Goal: Check status: Check status

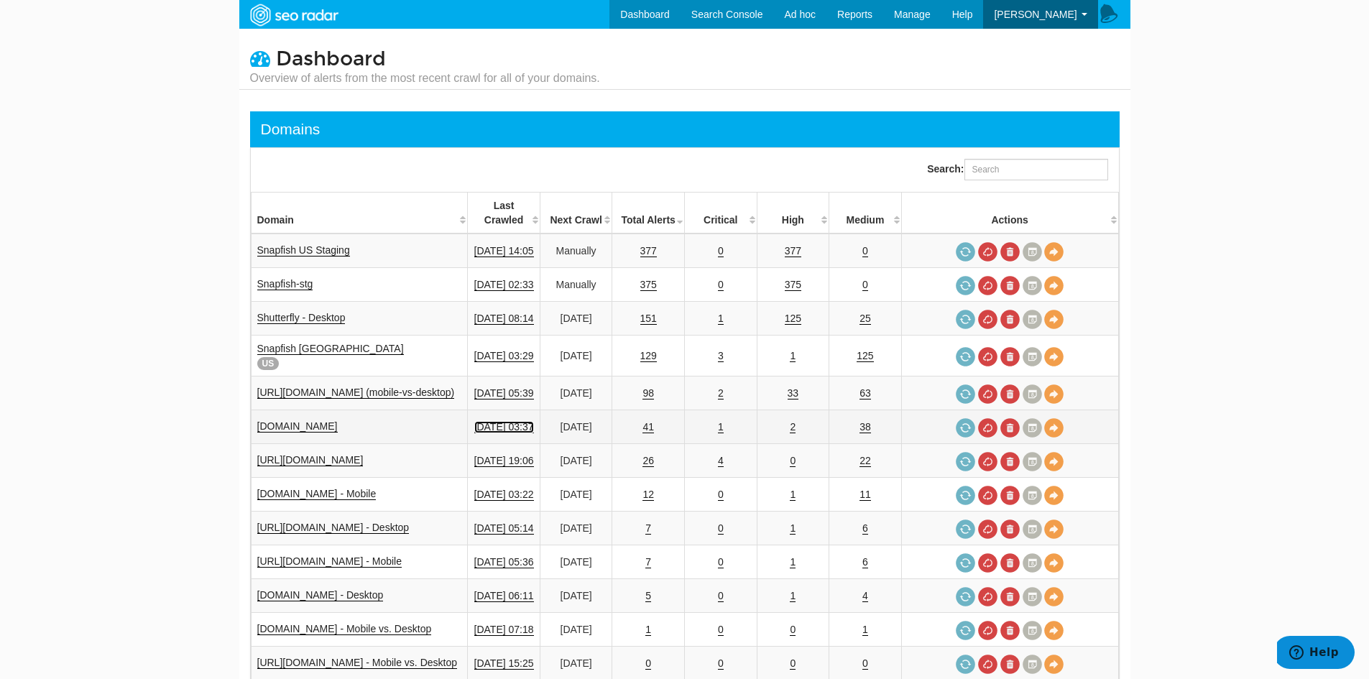
click at [520, 421] on link "08/20/2025 03:37" at bounding box center [504, 427] width 60 height 12
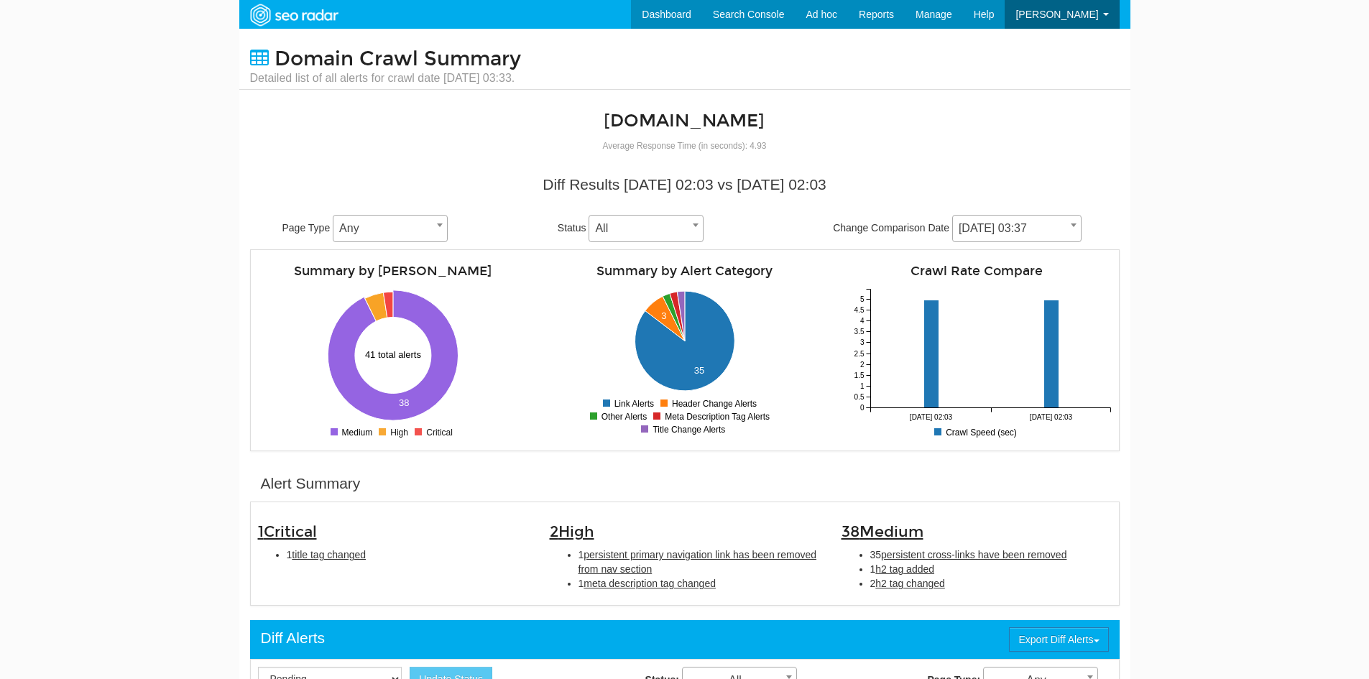
scroll to position [57, 0]
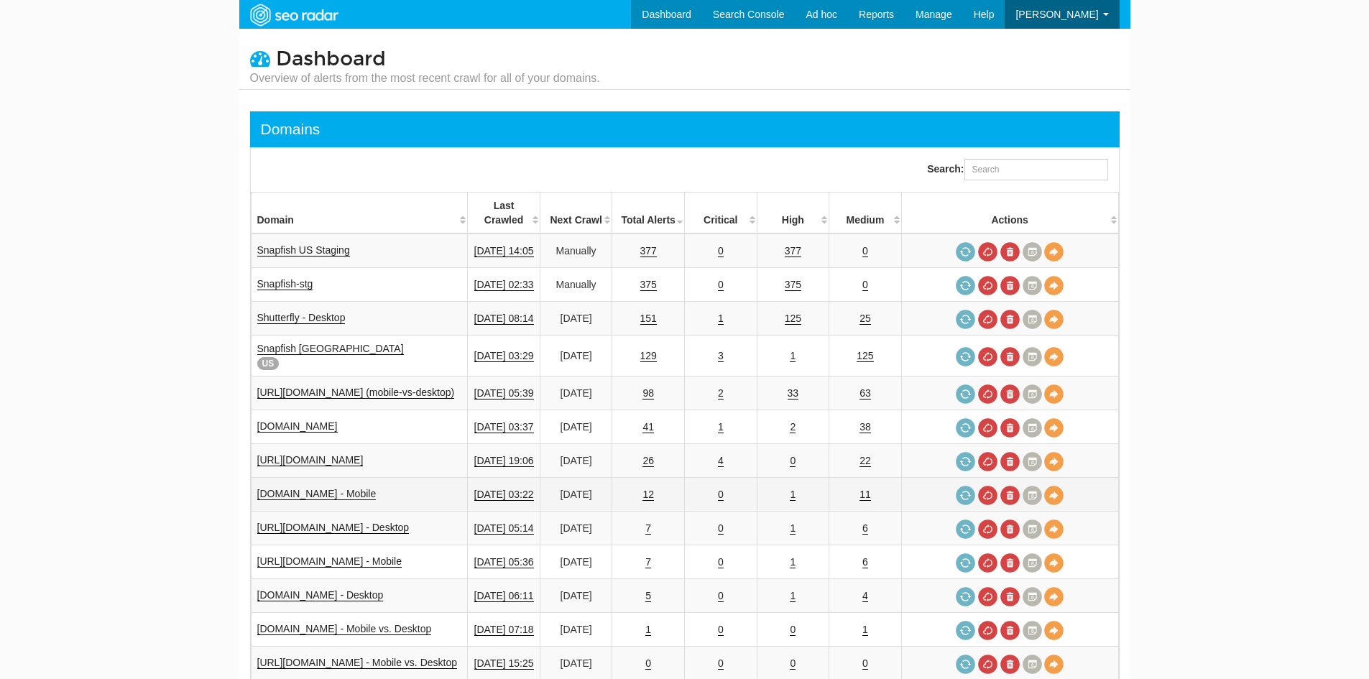
scroll to position [57, 0]
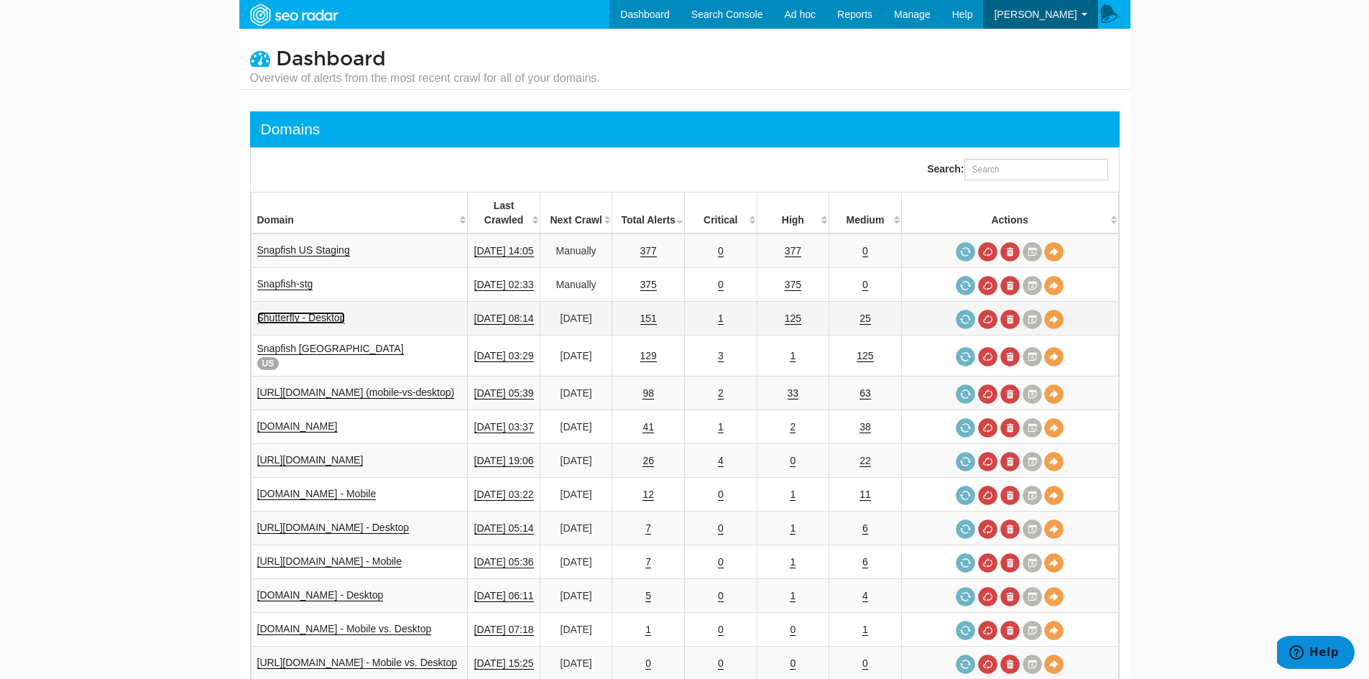
click at [334, 312] on link "Shutterfly - Desktop" at bounding box center [301, 318] width 88 height 12
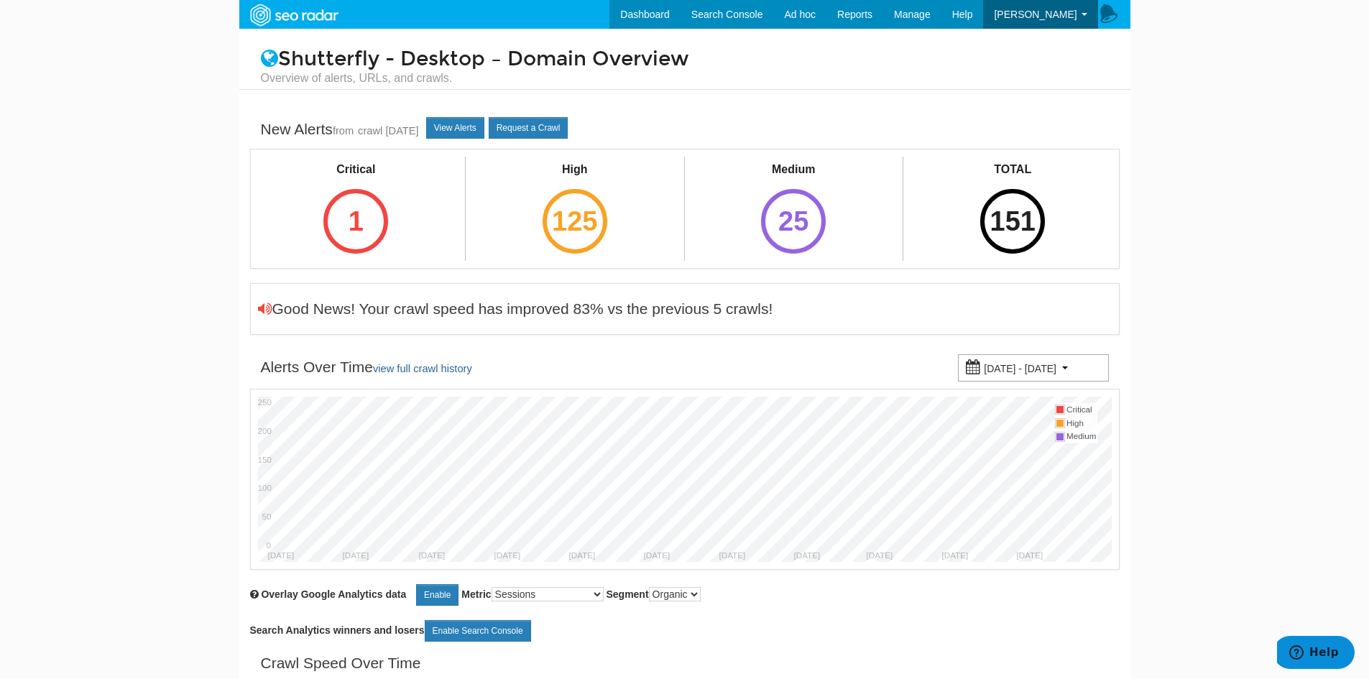
click at [1037, 365] on small "06/21/2025 - 08/20/2025" at bounding box center [1020, 368] width 73 height 11
click at [905, 300] on div "Good News! Your crawl speed has improved 83% vs the previous 5 crawls!" at bounding box center [685, 309] width 854 height 36
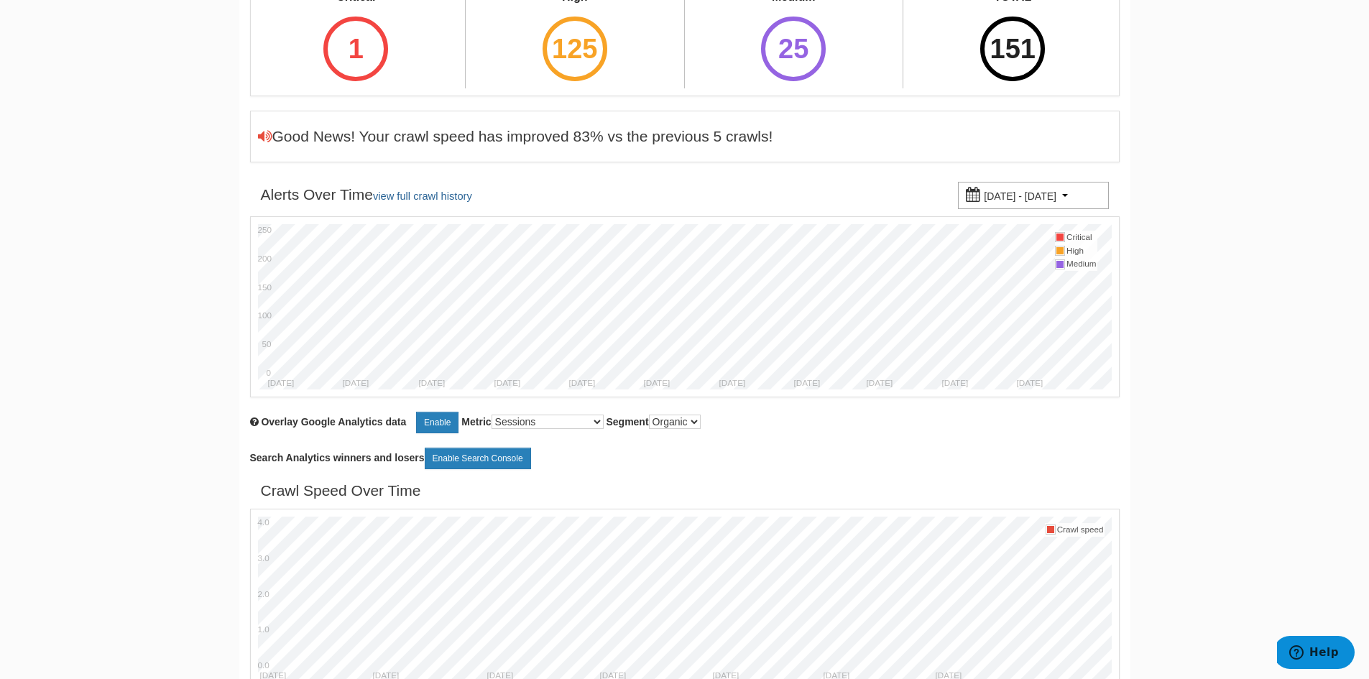
scroll to position [167, 0]
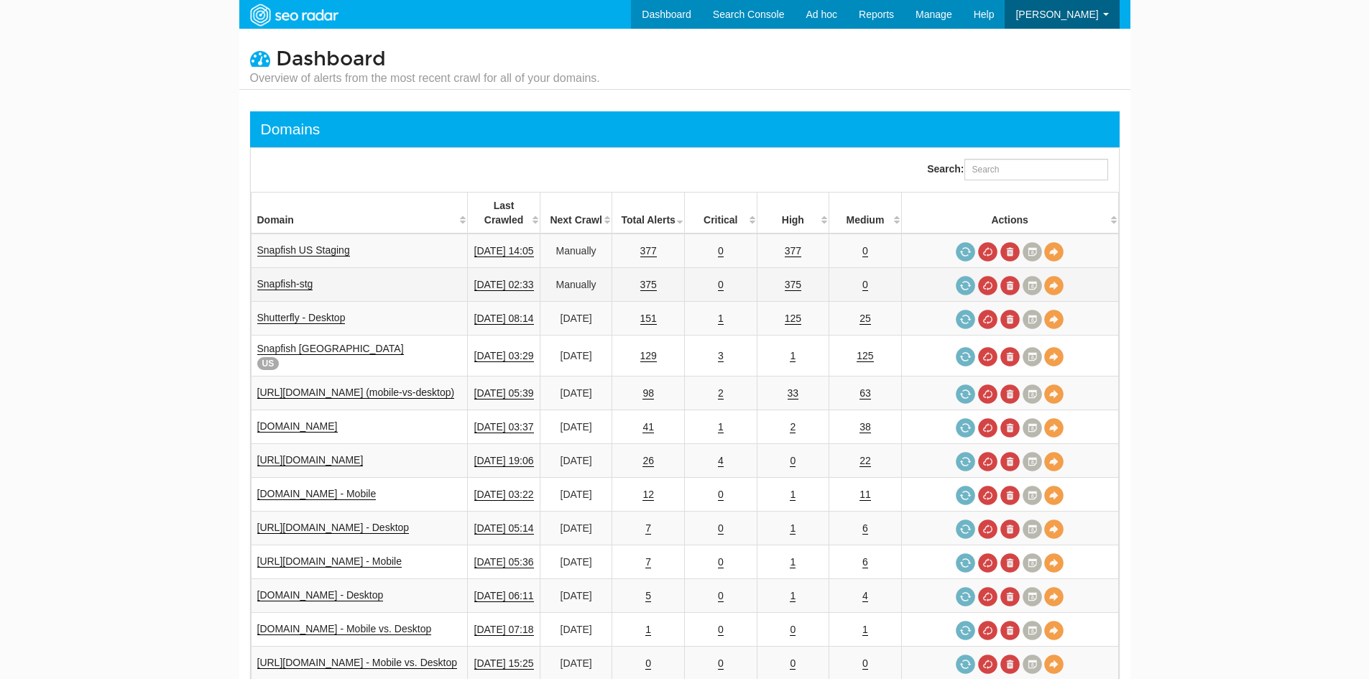
scroll to position [57, 0]
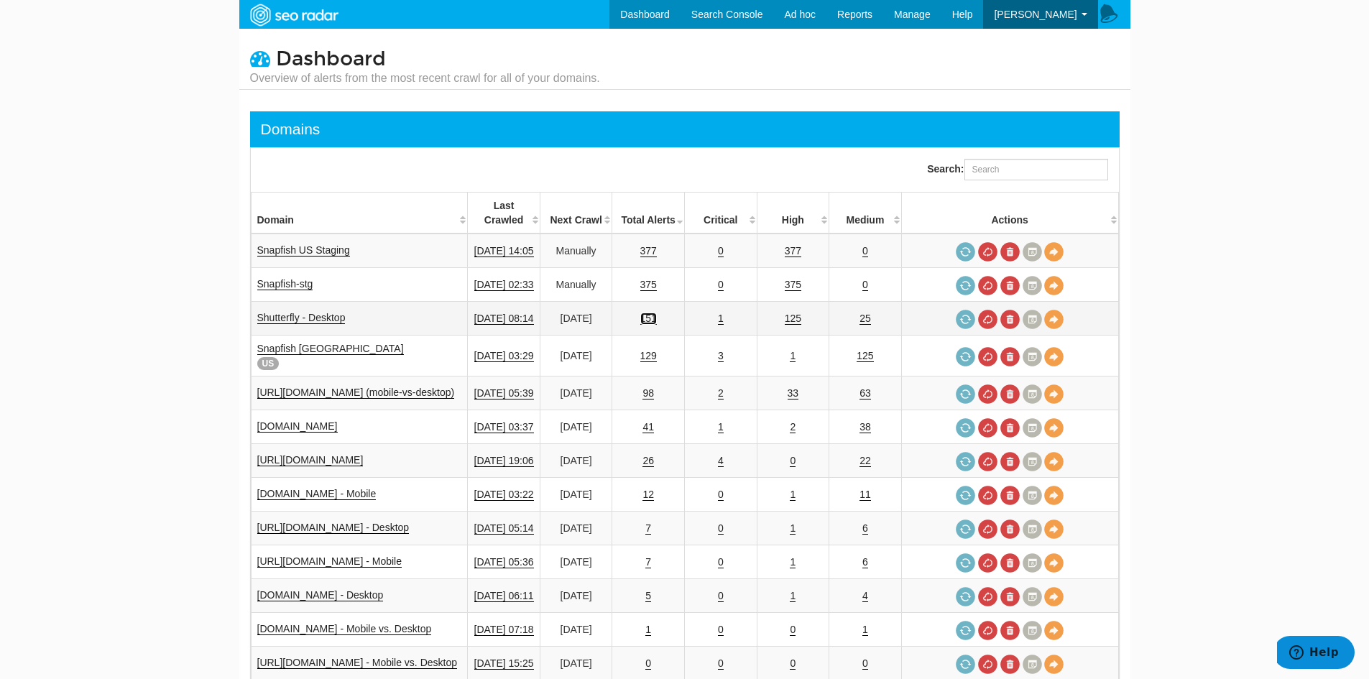
click at [657, 313] on link "151" at bounding box center [648, 319] width 17 height 12
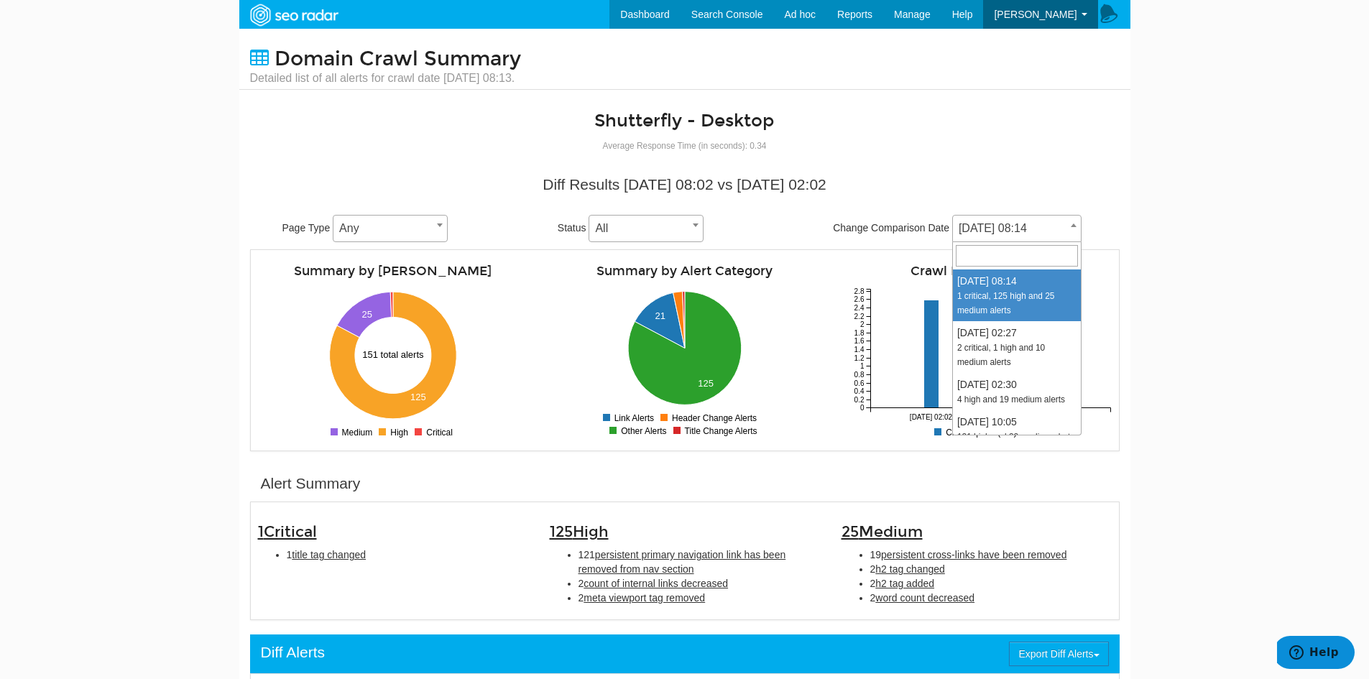
click at [1046, 223] on span "[DATE] 08:14" at bounding box center [1017, 228] width 128 height 20
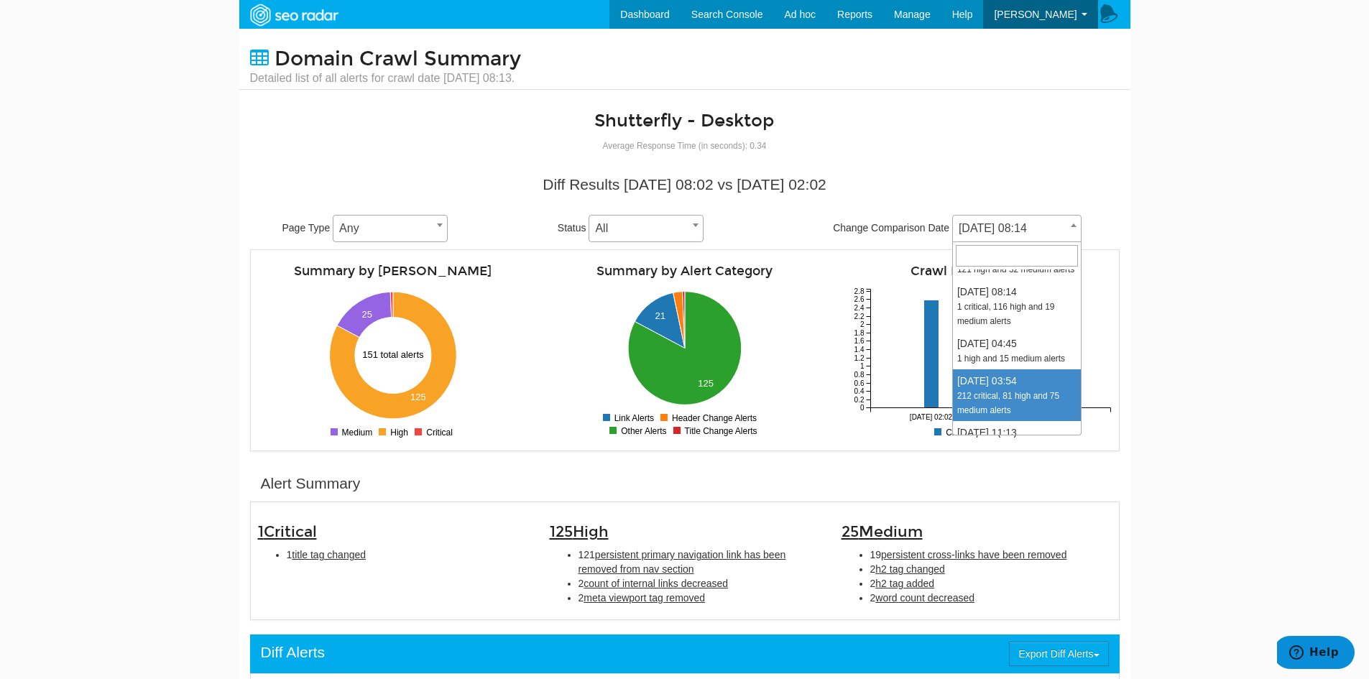
select select "2009040"
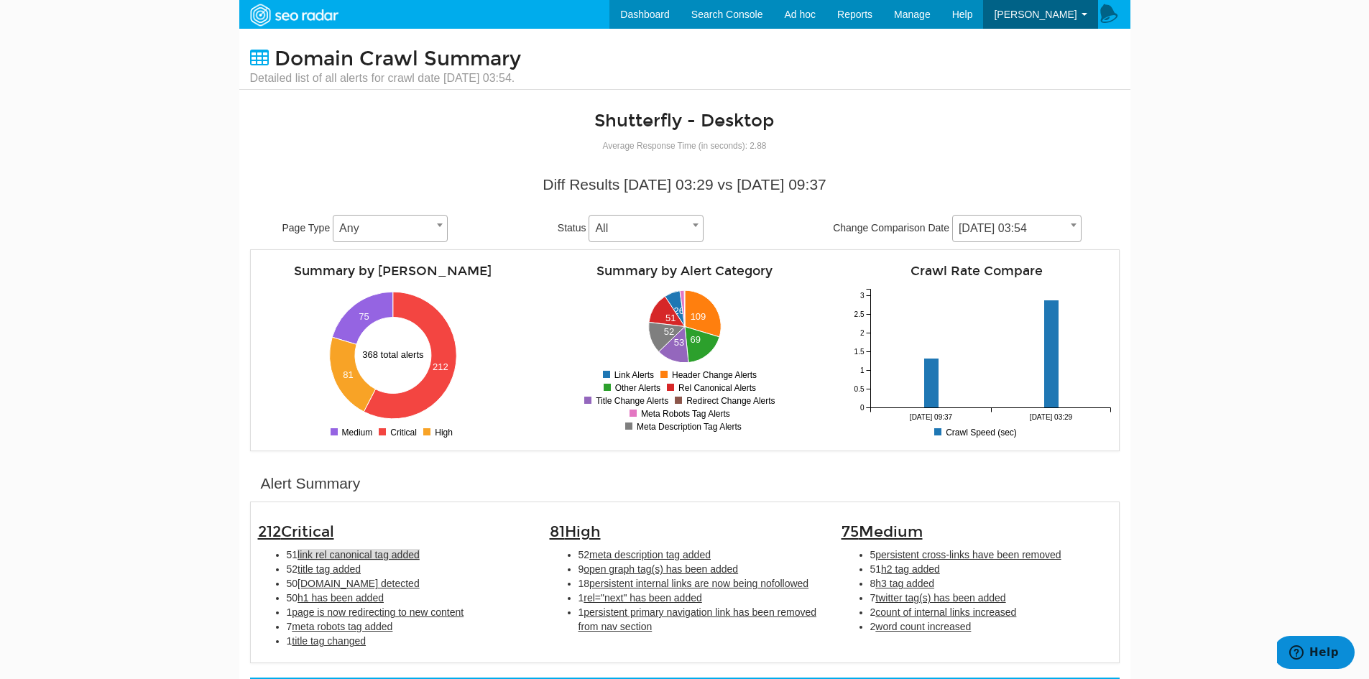
click at [377, 555] on span "link rel canonical tag added" at bounding box center [358, 554] width 122 height 11
type input "link rel canonical tag added"
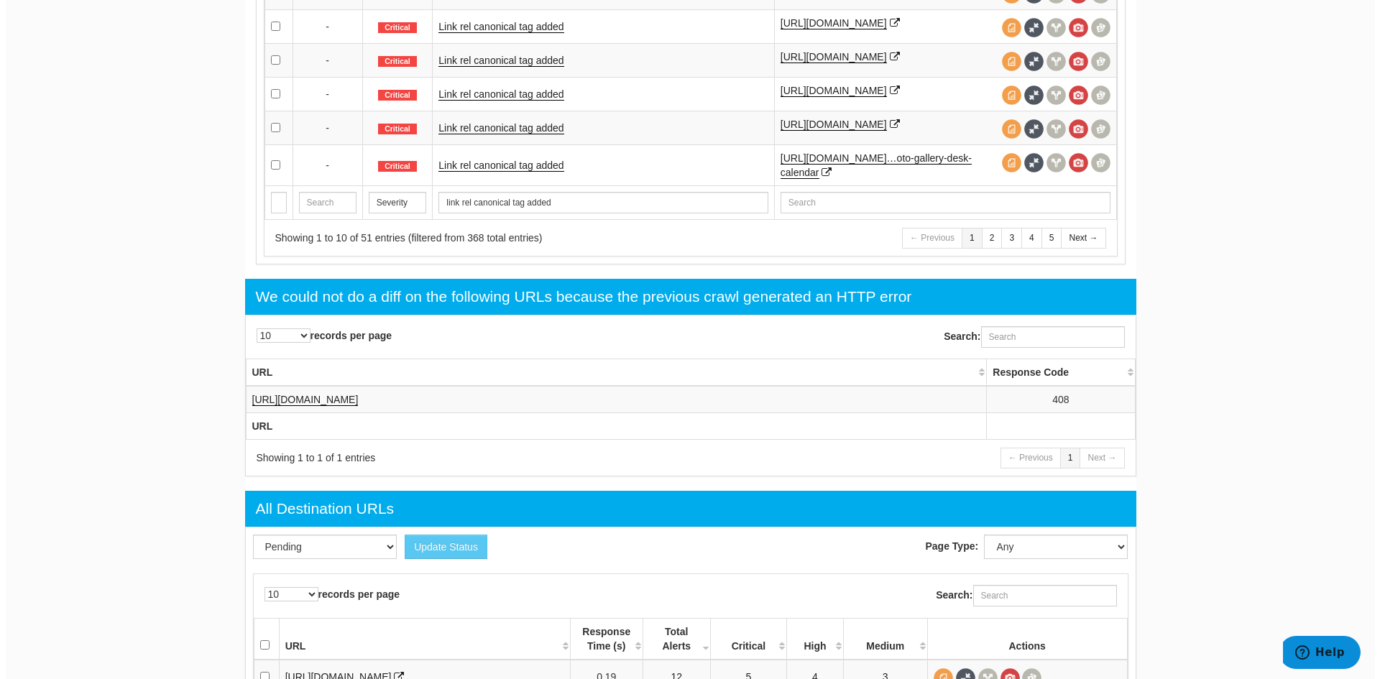
scroll to position [969, 0]
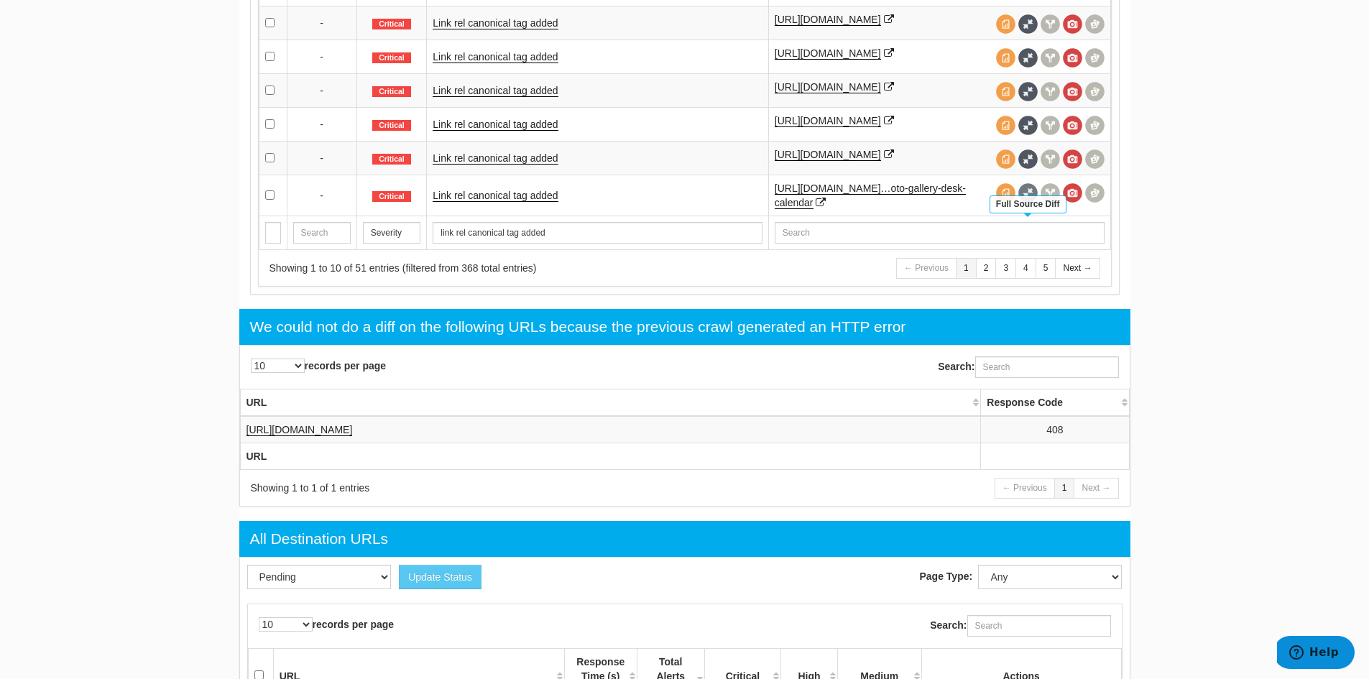
click at [1035, 203] on span at bounding box center [1027, 192] width 19 height 19
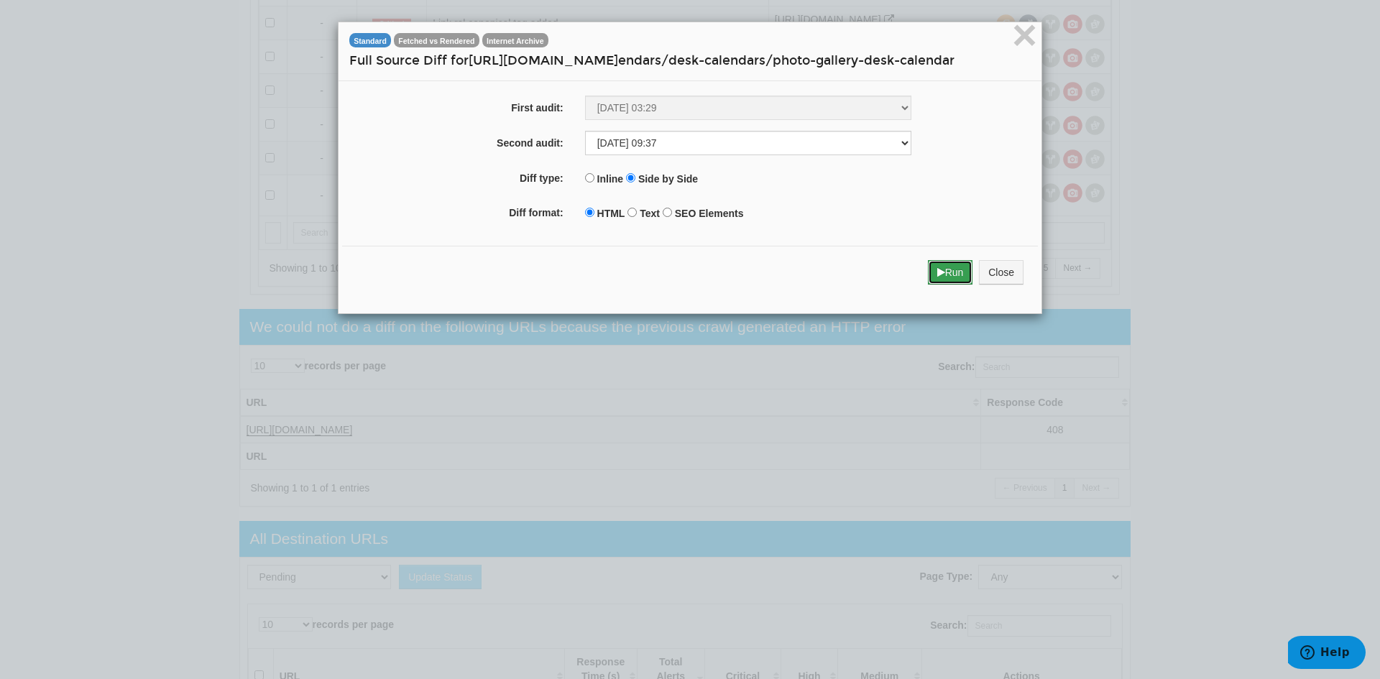
click at [937, 277] on icon "submit" at bounding box center [941, 272] width 8 height 10
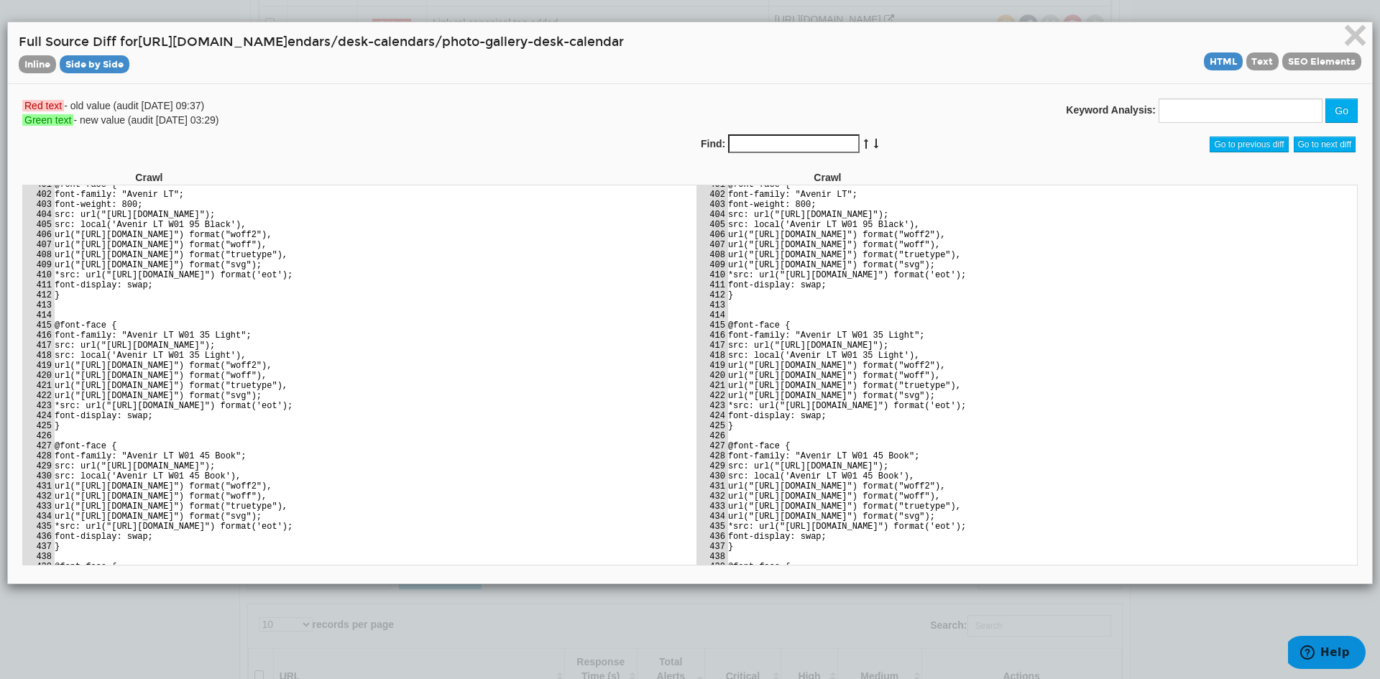
scroll to position [4694, 0]
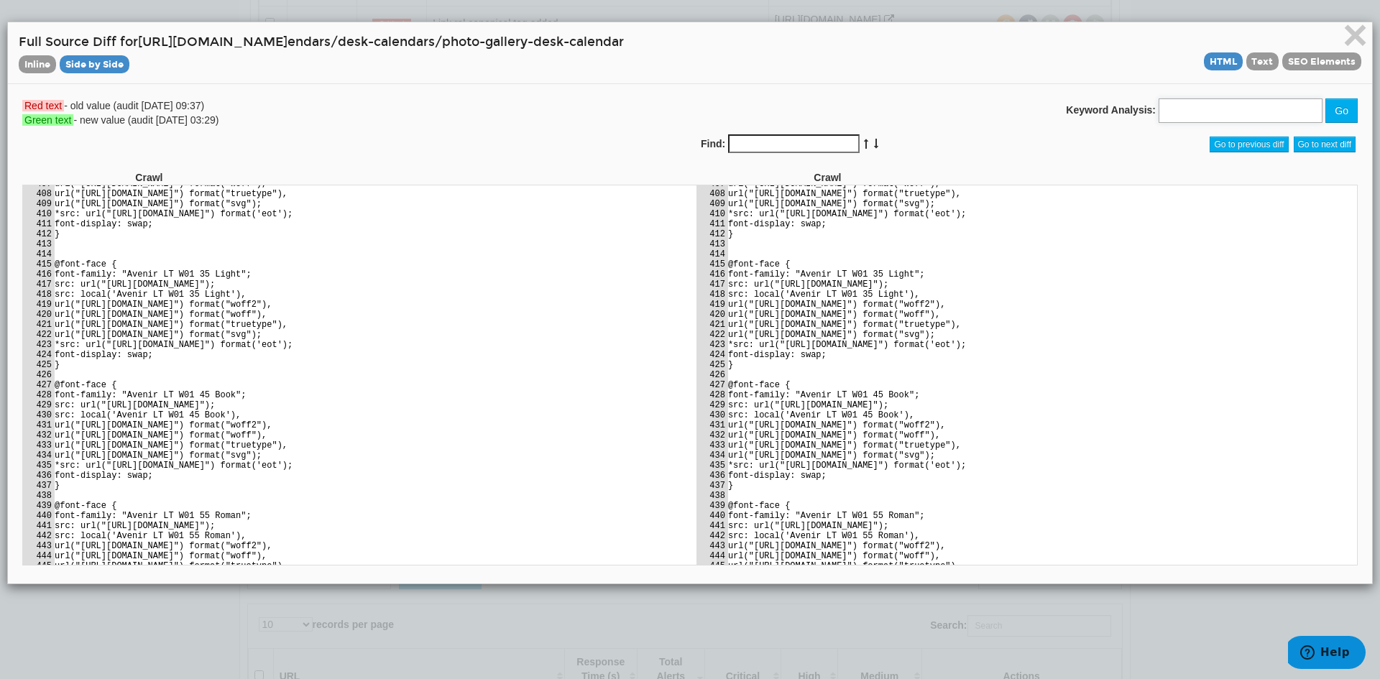
click at [1180, 116] on input "text" at bounding box center [1240, 110] width 165 height 24
click at [823, 139] on input "Find:" at bounding box center [793, 143] width 131 height 19
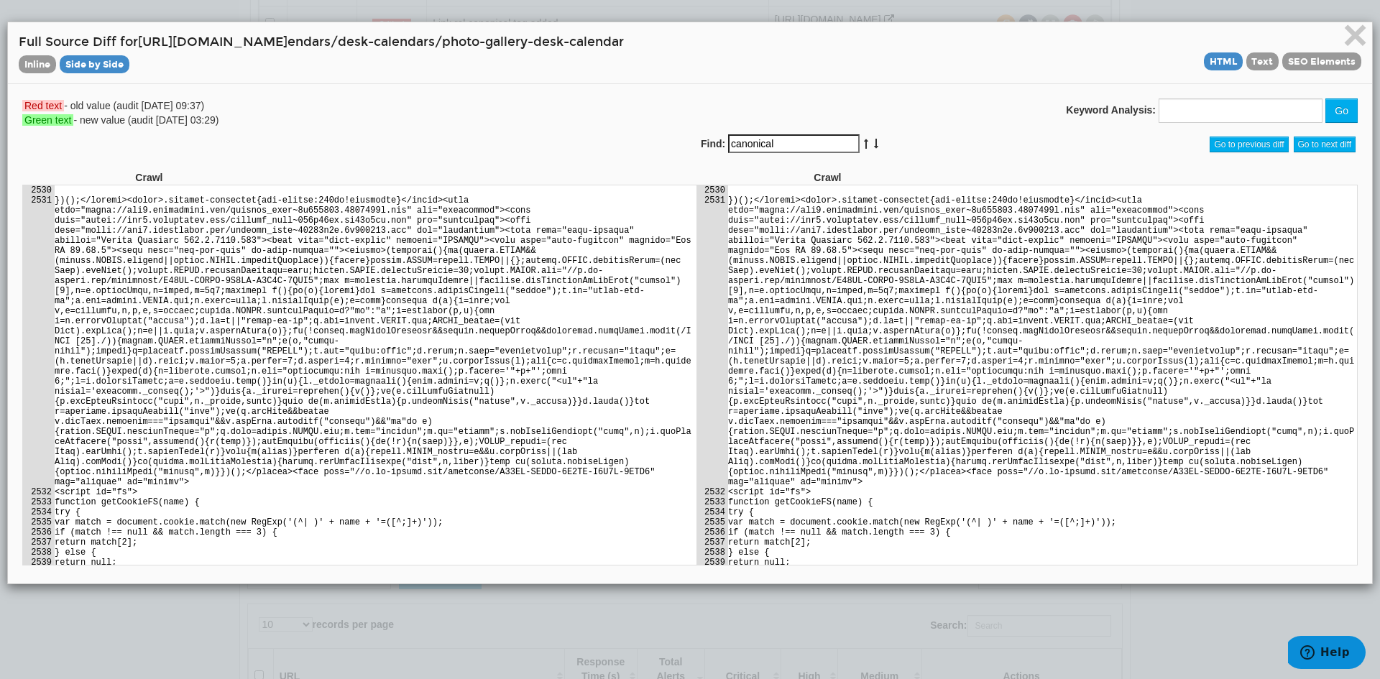
scroll to position [26361, 0]
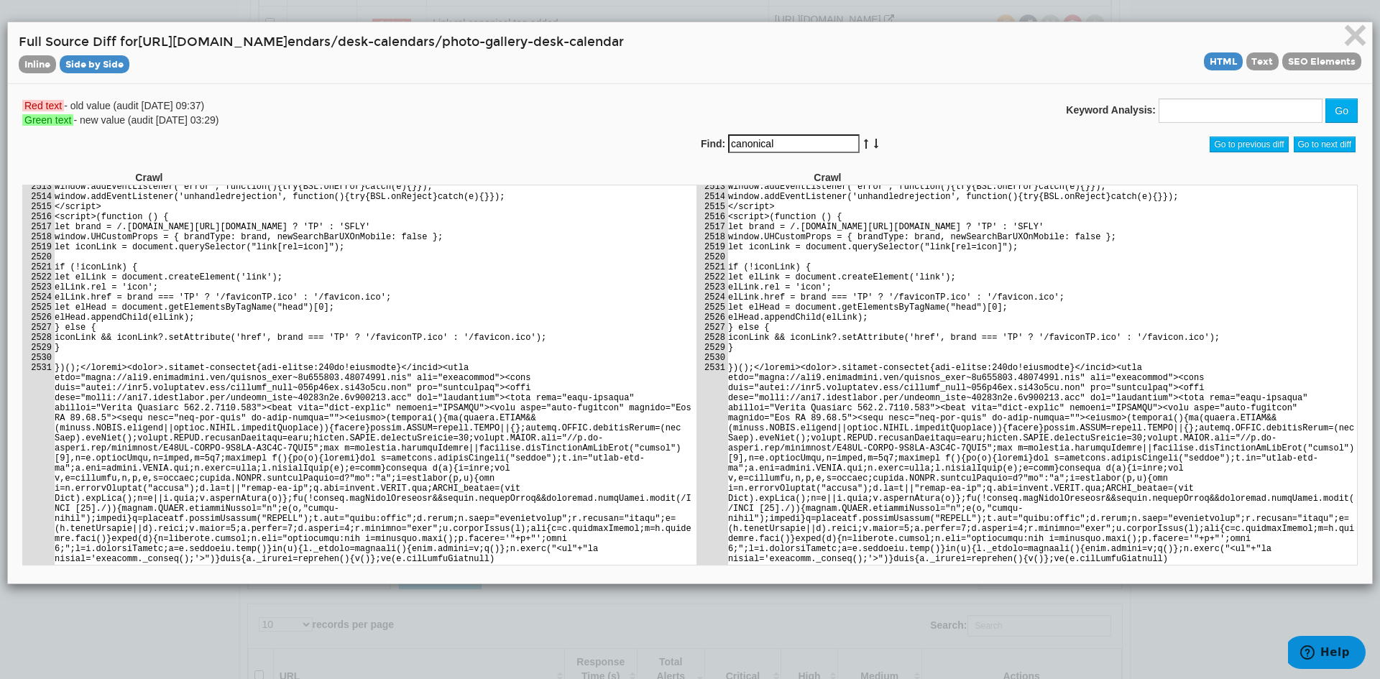
drag, startPoint x: 793, startPoint y: 145, endPoint x: 690, endPoint y: 141, distance: 103.6
click at [690, 141] on div "Find: canonical No results found" at bounding box center [859, 144] width 339 height 20
click at [872, 141] on icon at bounding box center [875, 144] width 7 height 10
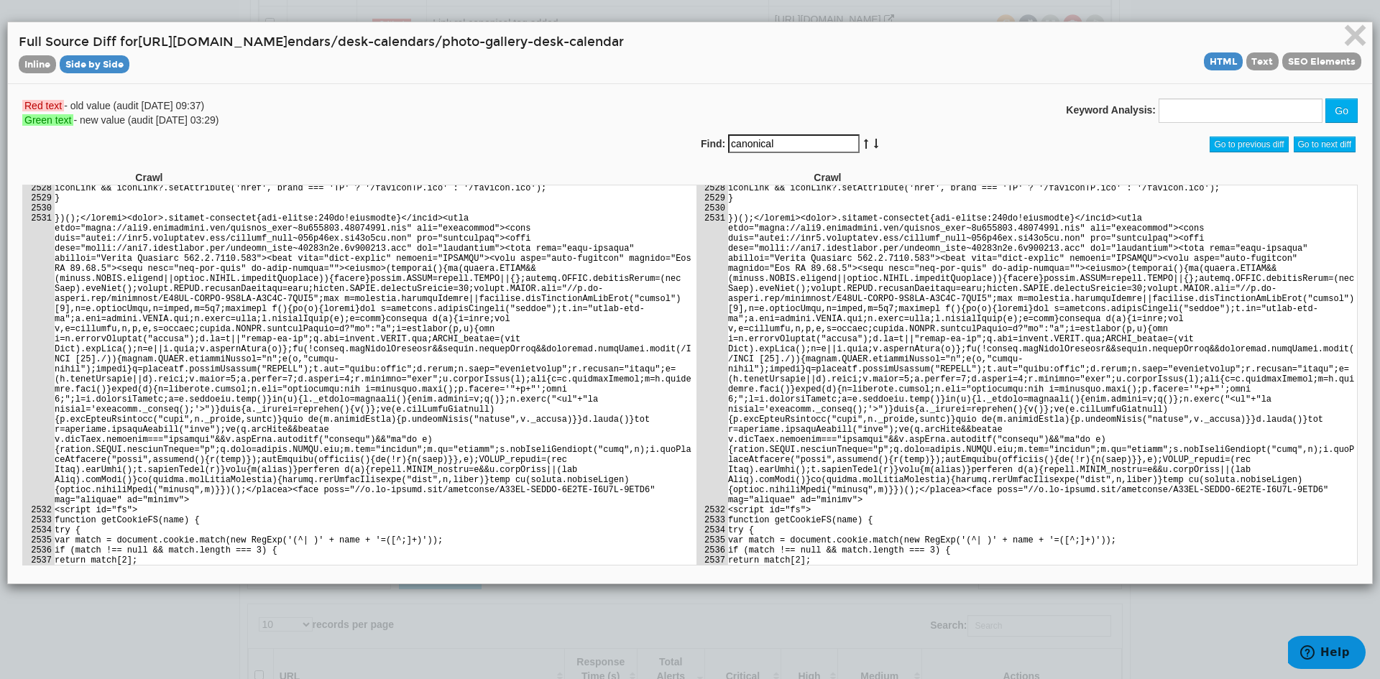
scroll to position [26528, 0]
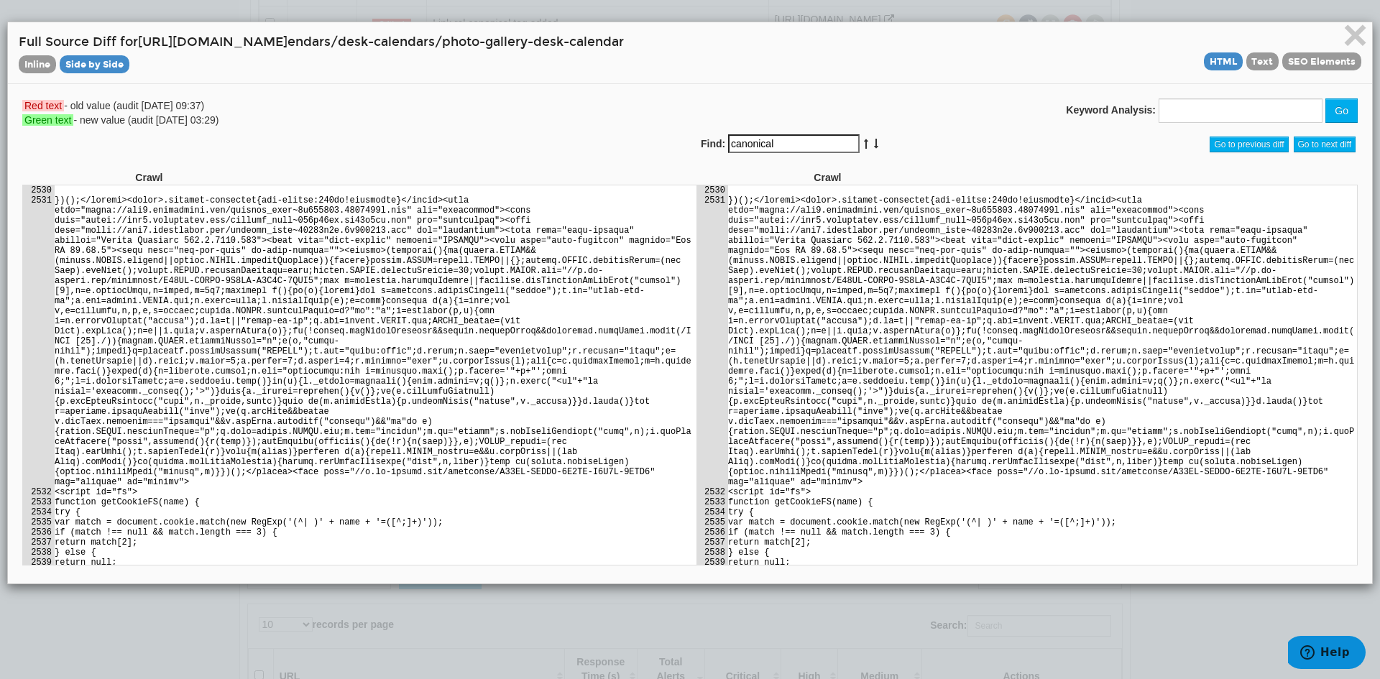
click at [872, 141] on icon at bounding box center [875, 144] width 7 height 10
click at [808, 139] on input "canonical" at bounding box center [793, 143] width 131 height 19
type input "c"
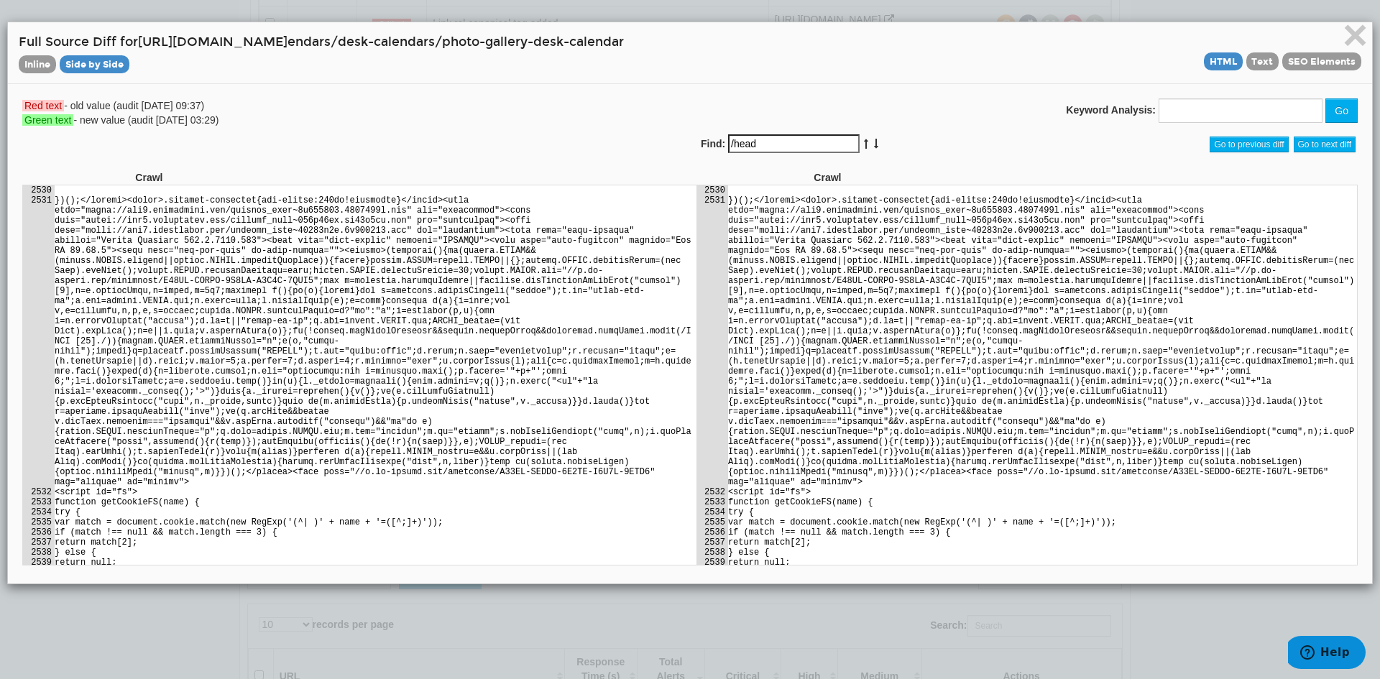
type input "/head"
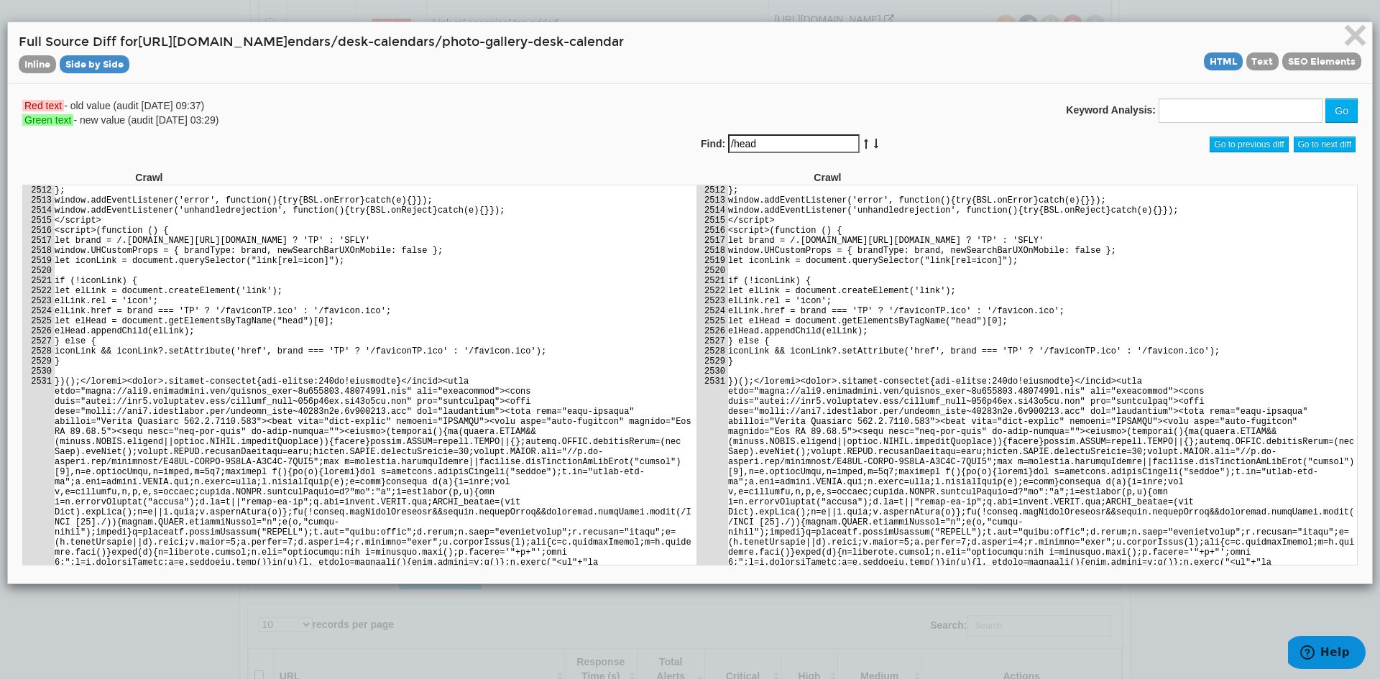
scroll to position [26283, 0]
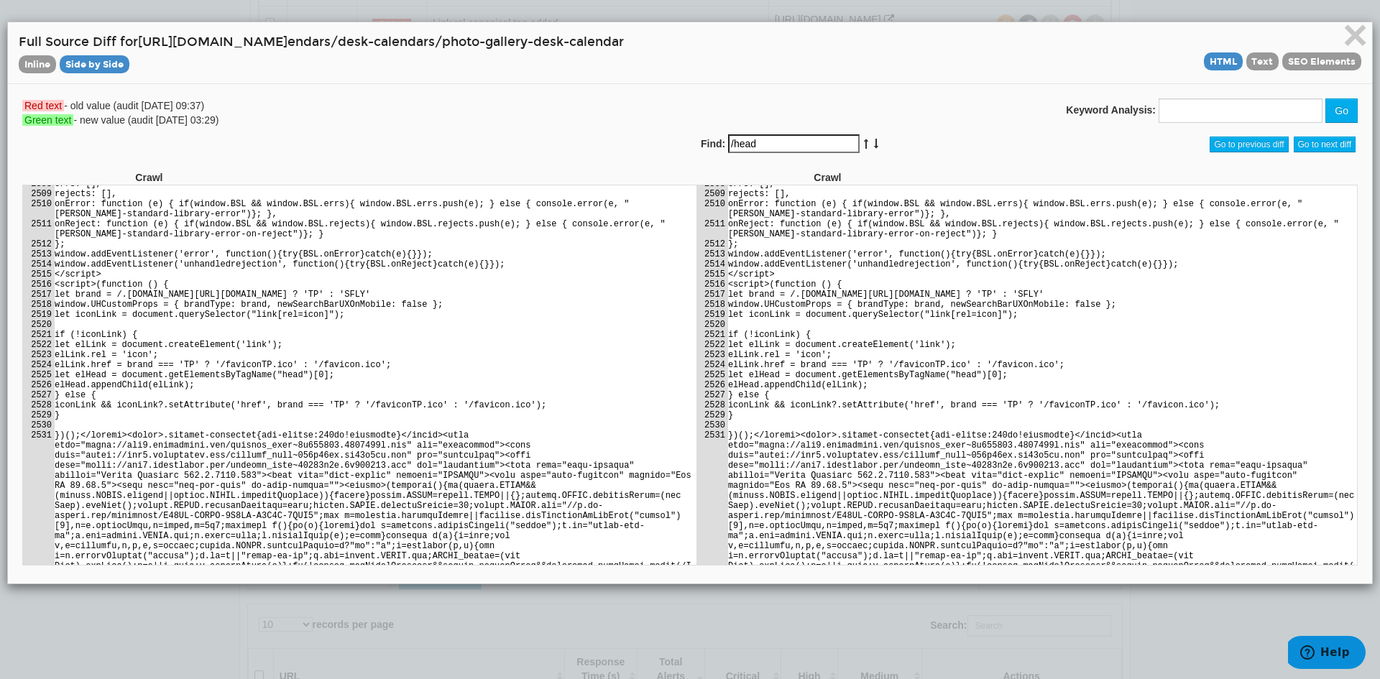
click at [905, 168] on td "/head ><body style="opacity: 1 !important; overflow-y: unset;" class="store-fe"…" at bounding box center [1041, 27] width 629 height 282
drag, startPoint x: 913, startPoint y: 341, endPoint x: 1042, endPoint y: 448, distance: 166.9
click at [1092, 168] on td "/head ><body style="opacity: 1 !important; overflow-y: unset;" class="store-fe"…" at bounding box center [1041, 27] width 629 height 282
click at [1031, 168] on td "/head ><body style="opacity: 1 !important; overflow-y: unset;" class="store-fe"…" at bounding box center [1041, 27] width 629 height 282
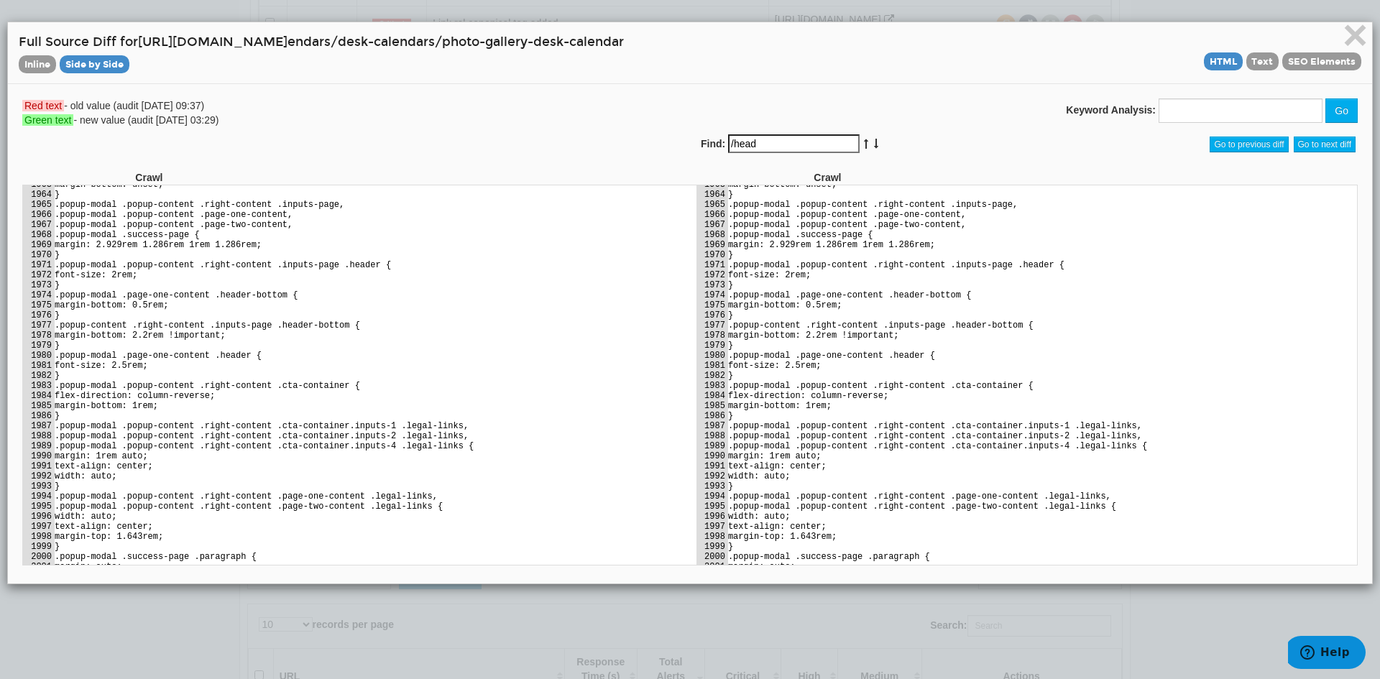
scroll to position [20415, 0]
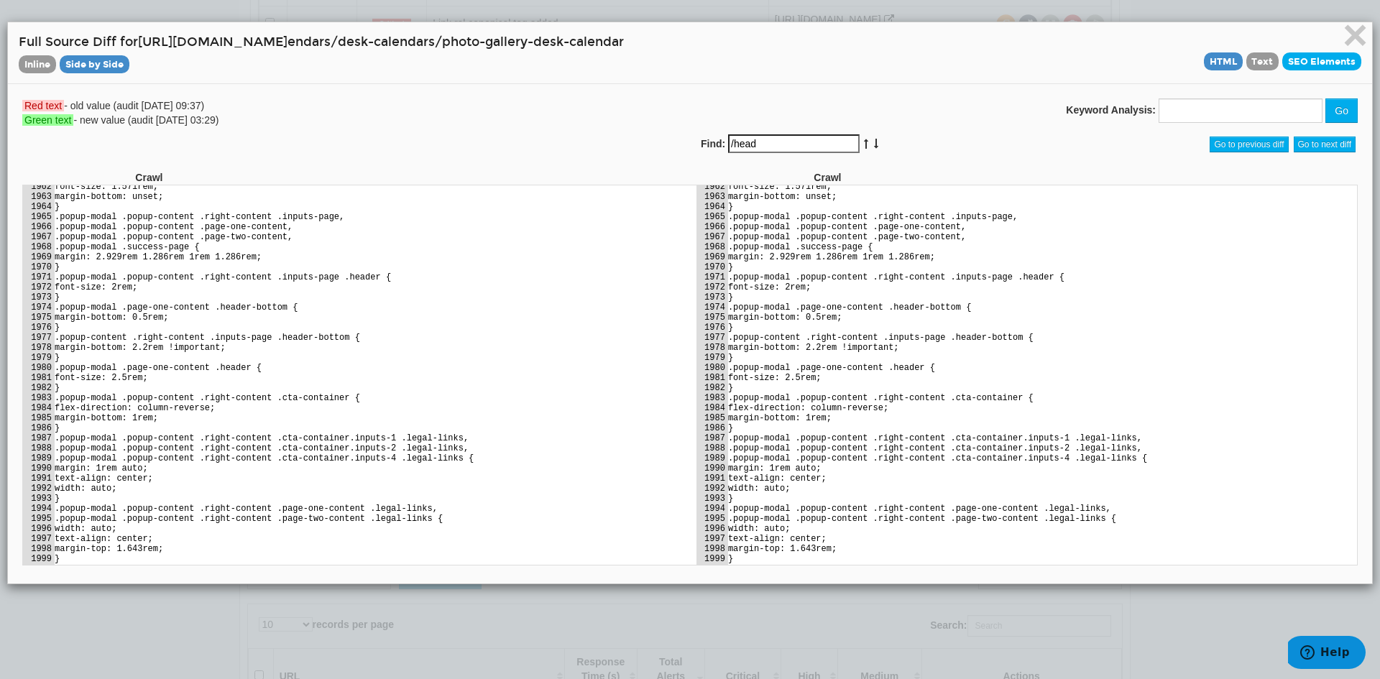
click at [1319, 60] on span "SEO Elements" at bounding box center [1321, 61] width 79 height 18
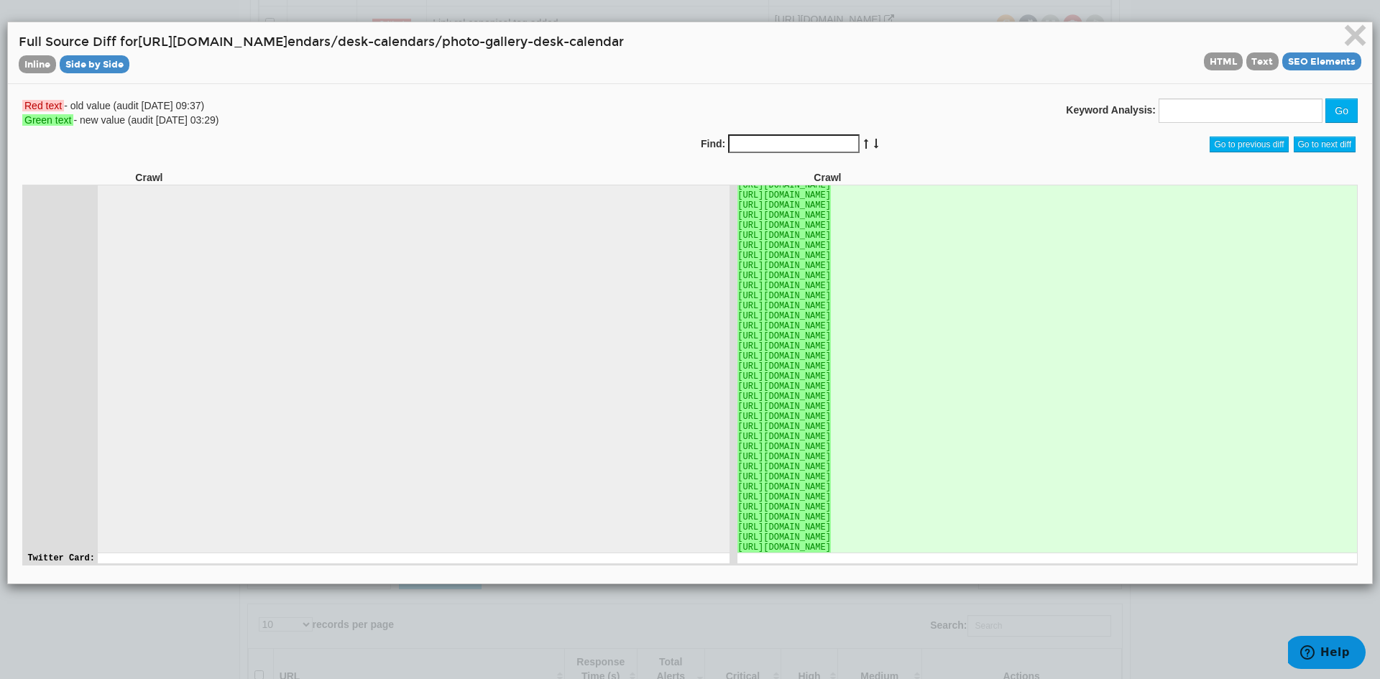
scroll to position [7600, 0]
click at [1268, 61] on div "HTML Text SEO Elements" at bounding box center [1031, 61] width 682 height 18
click at [1262, 61] on span "Text" at bounding box center [1262, 61] width 33 height 18
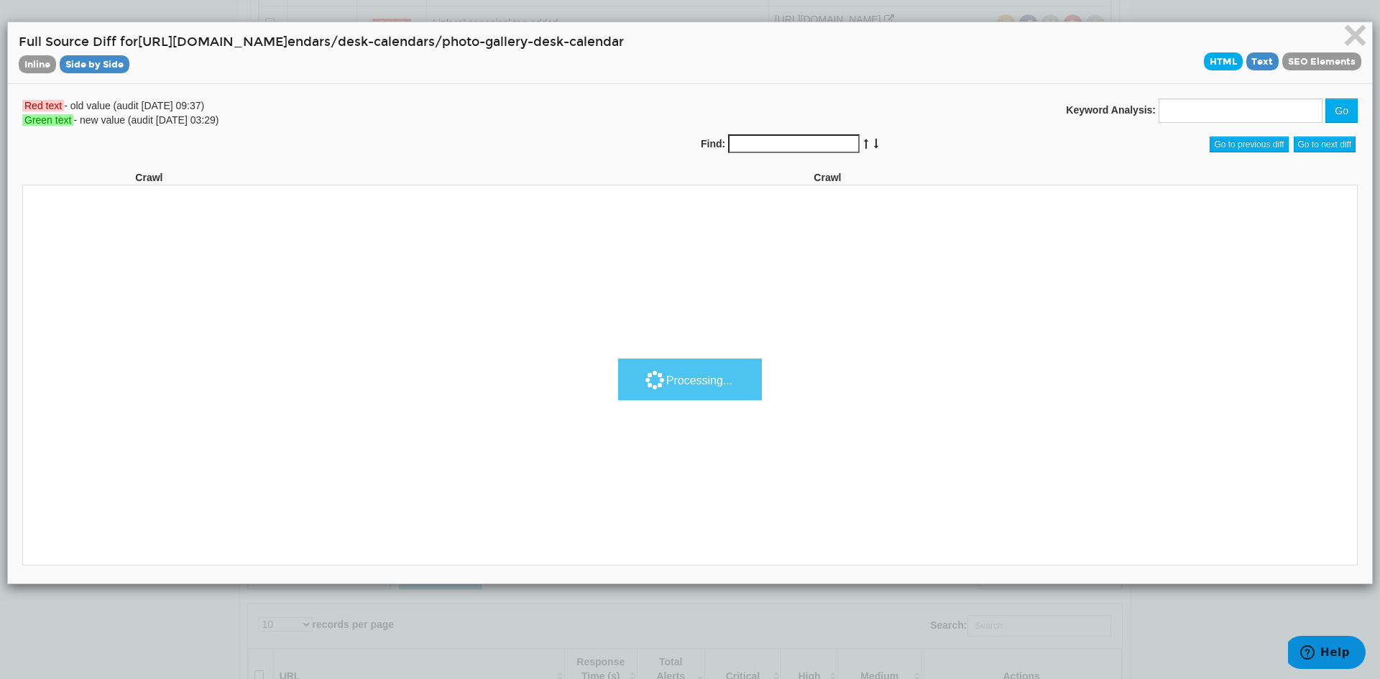
click at [1216, 63] on span "HTML" at bounding box center [1223, 61] width 39 height 18
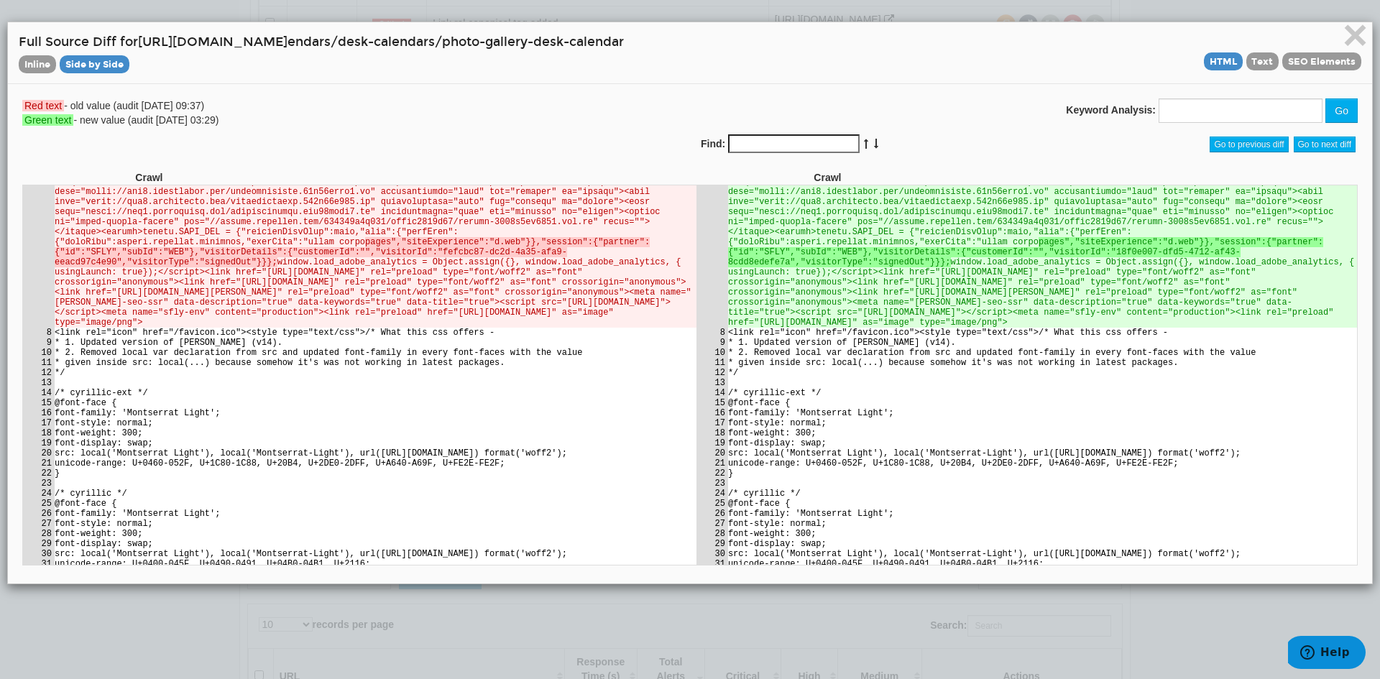
scroll to position [503, 0]
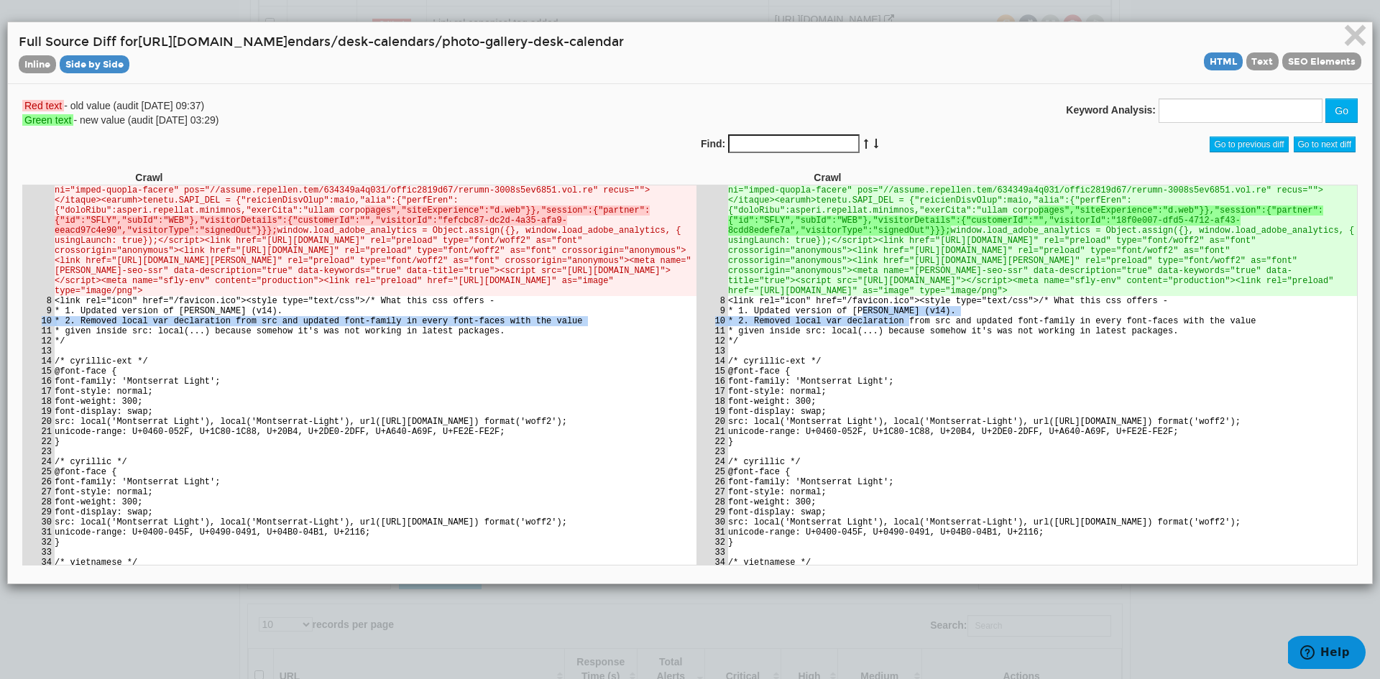
drag, startPoint x: 838, startPoint y: 338, endPoint x: 882, endPoint y: 354, distance: 47.0
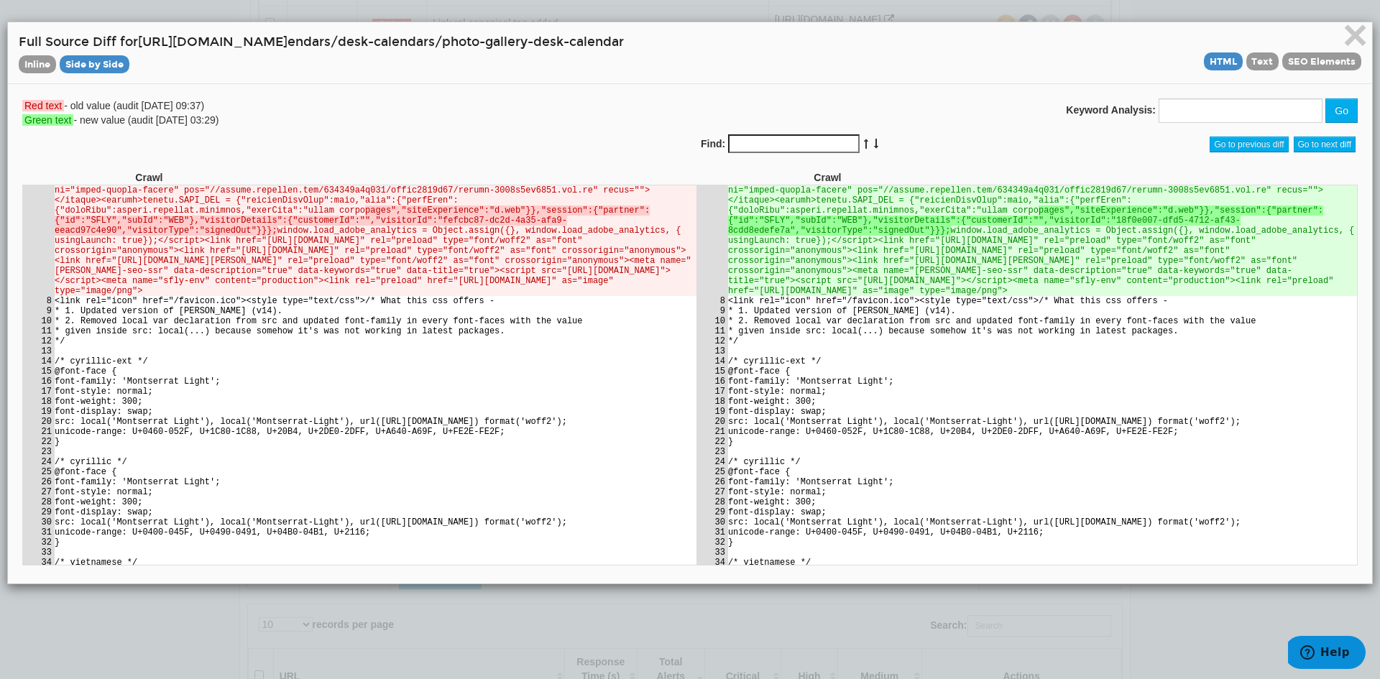
click at [896, 336] on td "* given inside src: local(...) because somehow it's was not working in latest p…" at bounding box center [1041, 331] width 629 height 10
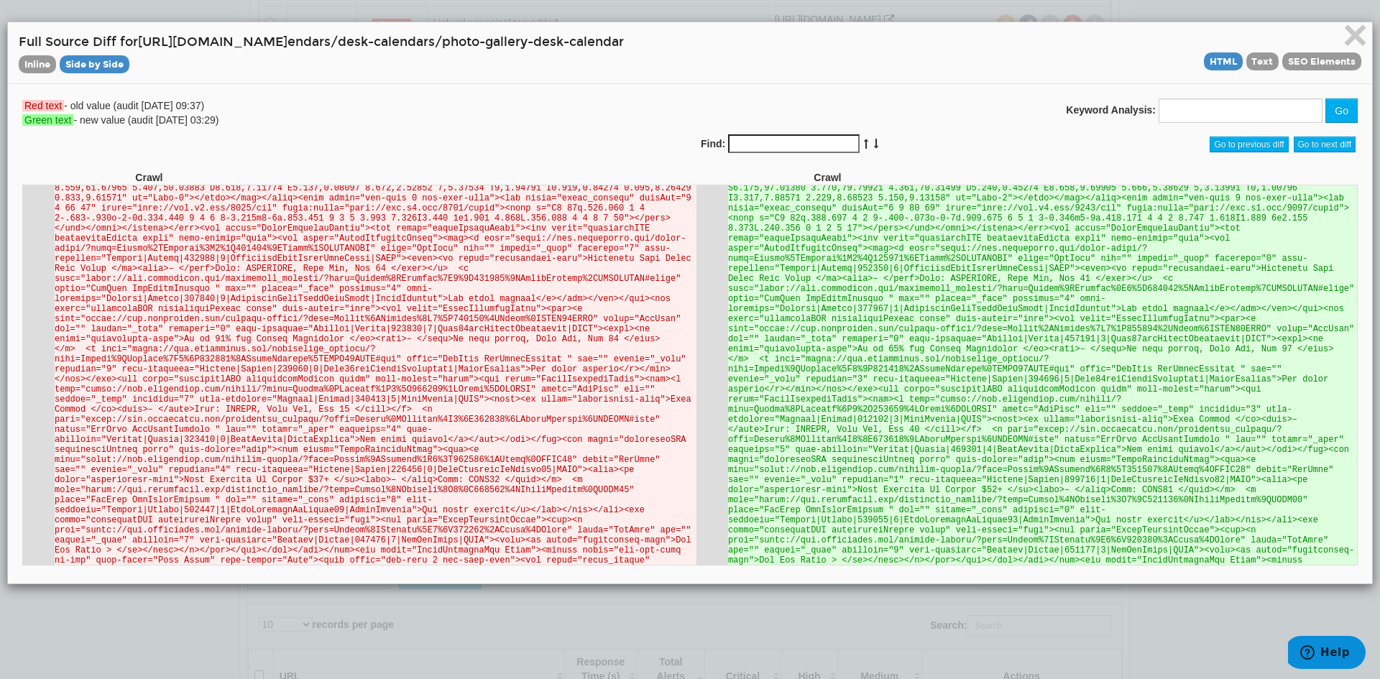
scroll to position [27800, 0]
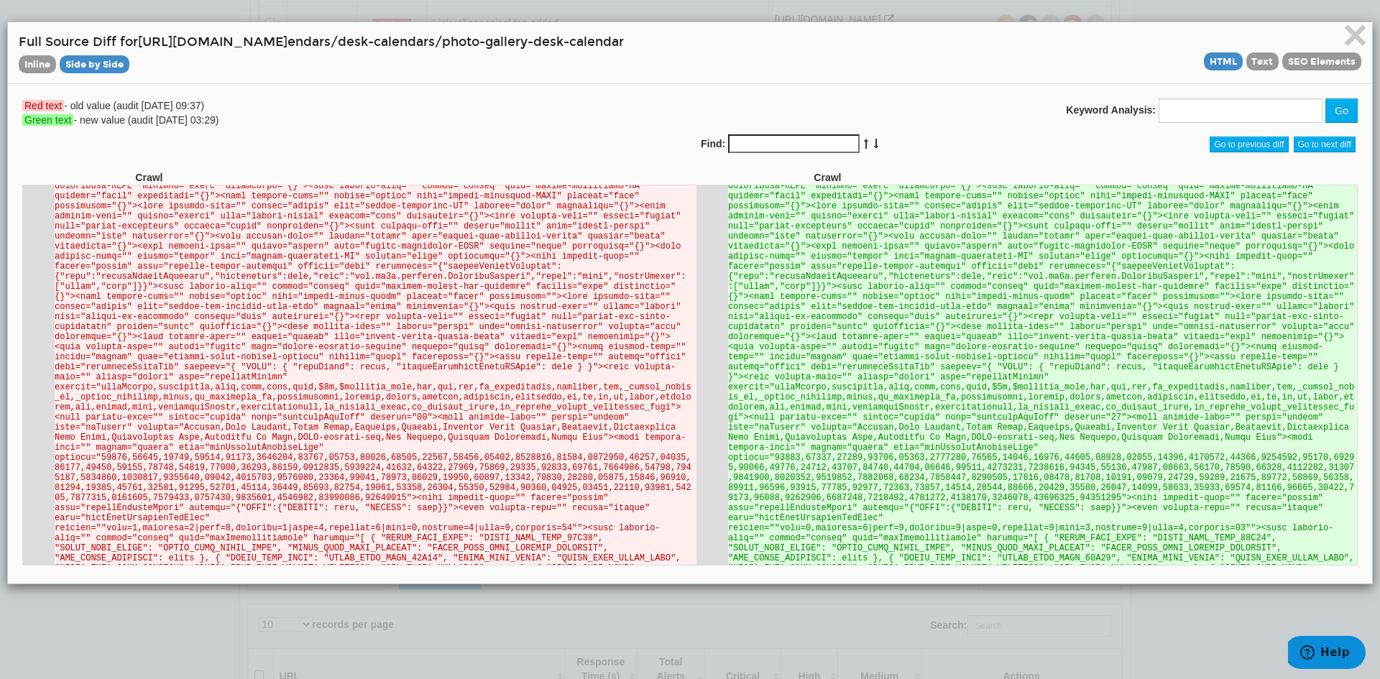
drag, startPoint x: 124, startPoint y: 249, endPoint x: 221, endPoint y: 257, distance: 98.0
drag, startPoint x: 1084, startPoint y: 267, endPoint x: 1094, endPoint y: 346, distance: 78.9
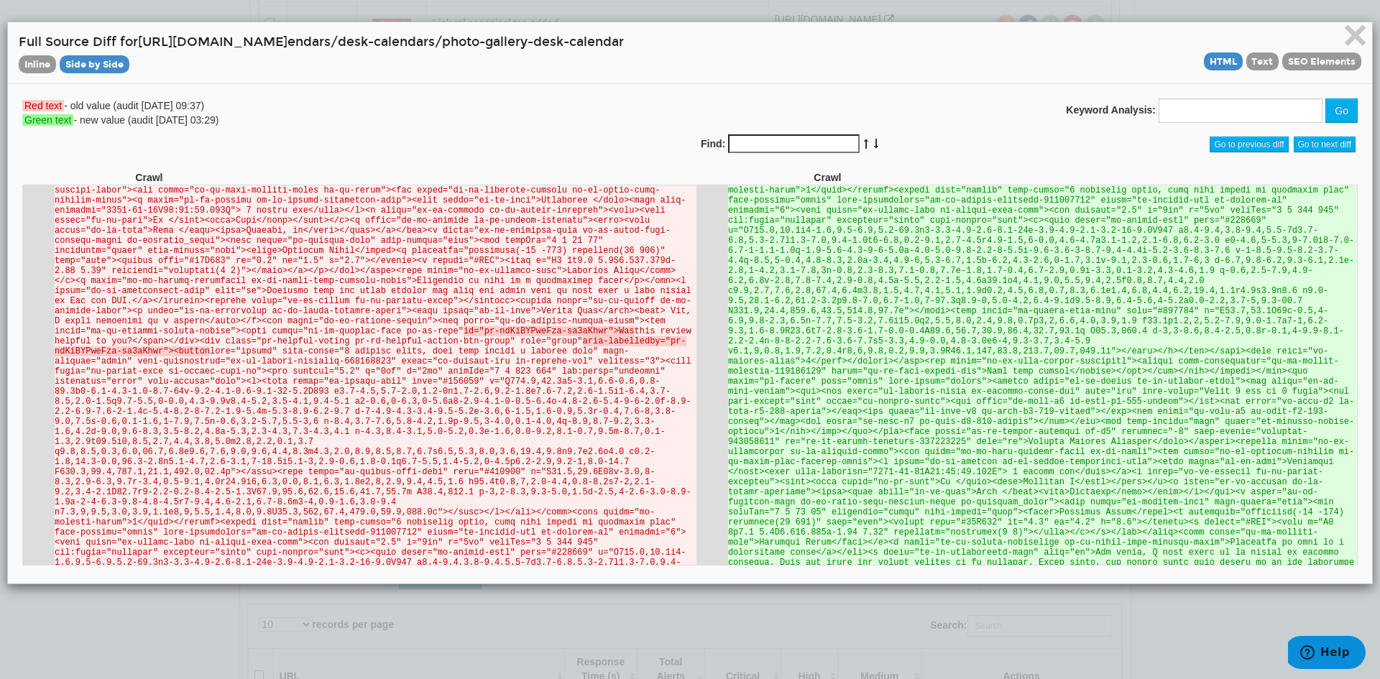
scroll to position [102302, 0]
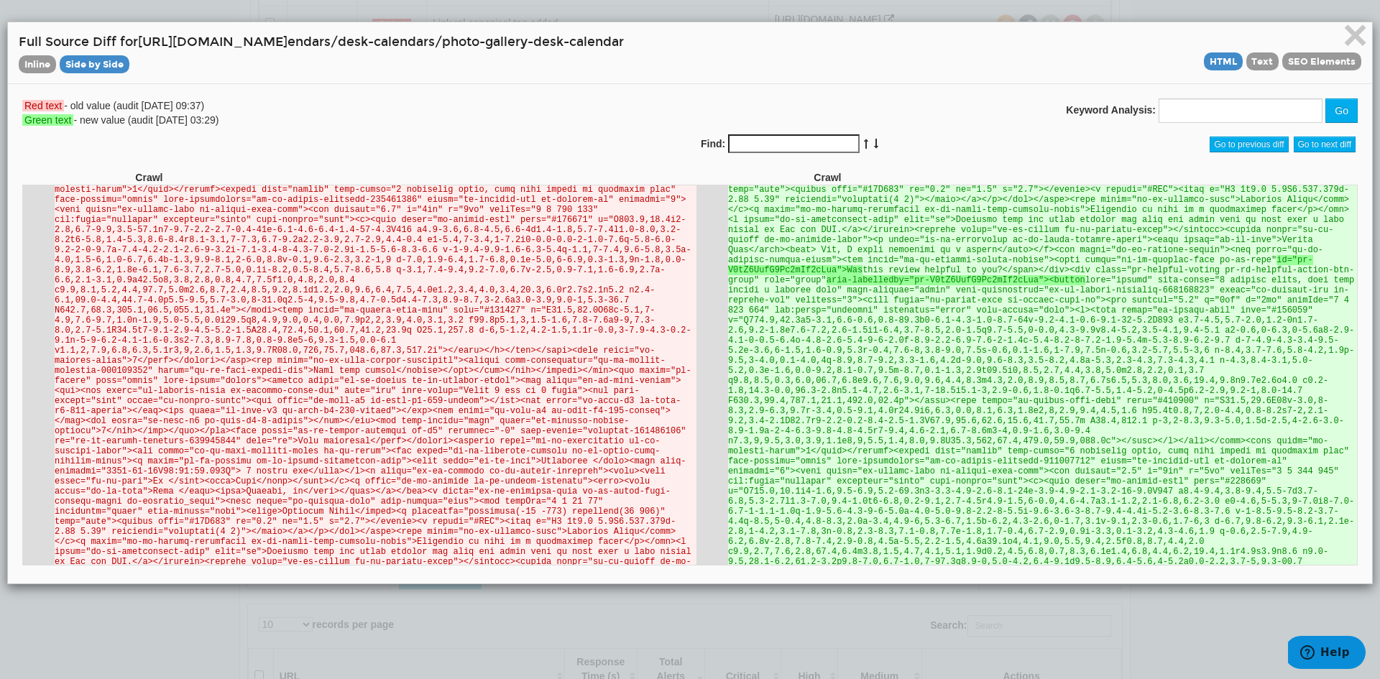
drag, startPoint x: 1343, startPoint y: 461, endPoint x: 1368, endPoint y: 670, distance: 210.6
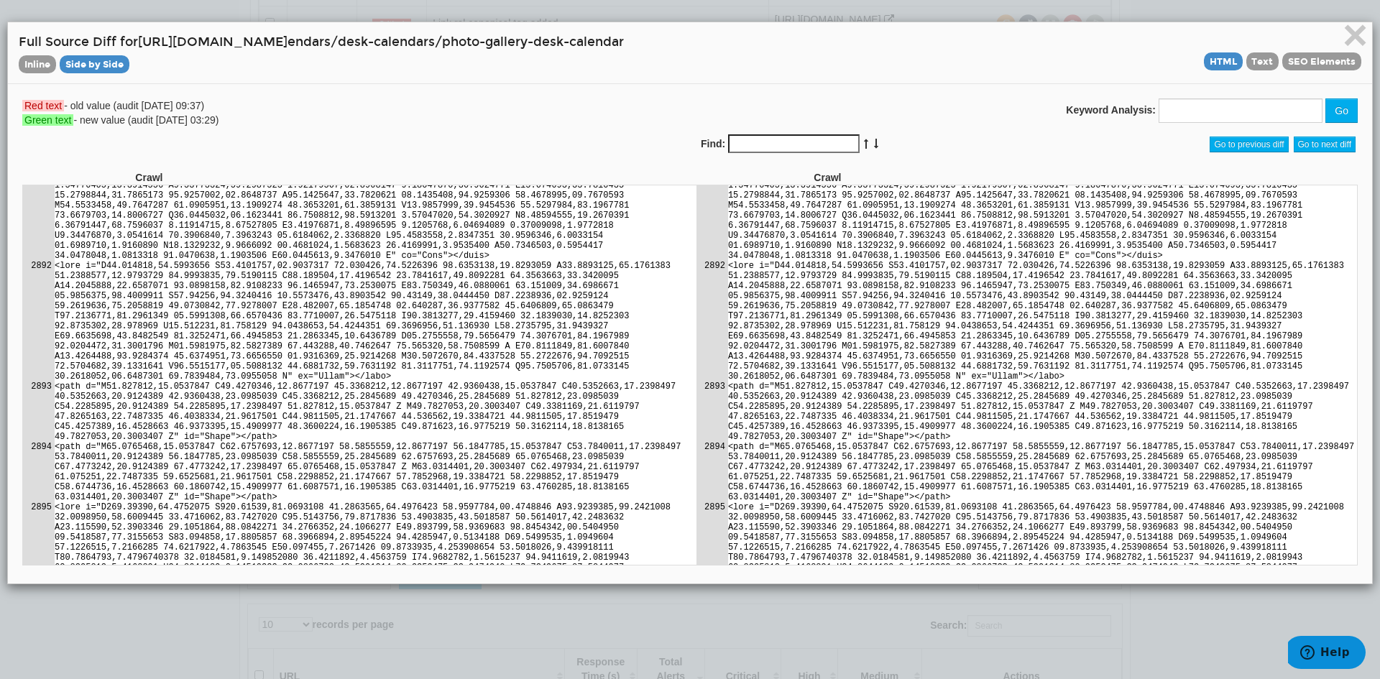
scroll to position [123912, 0]
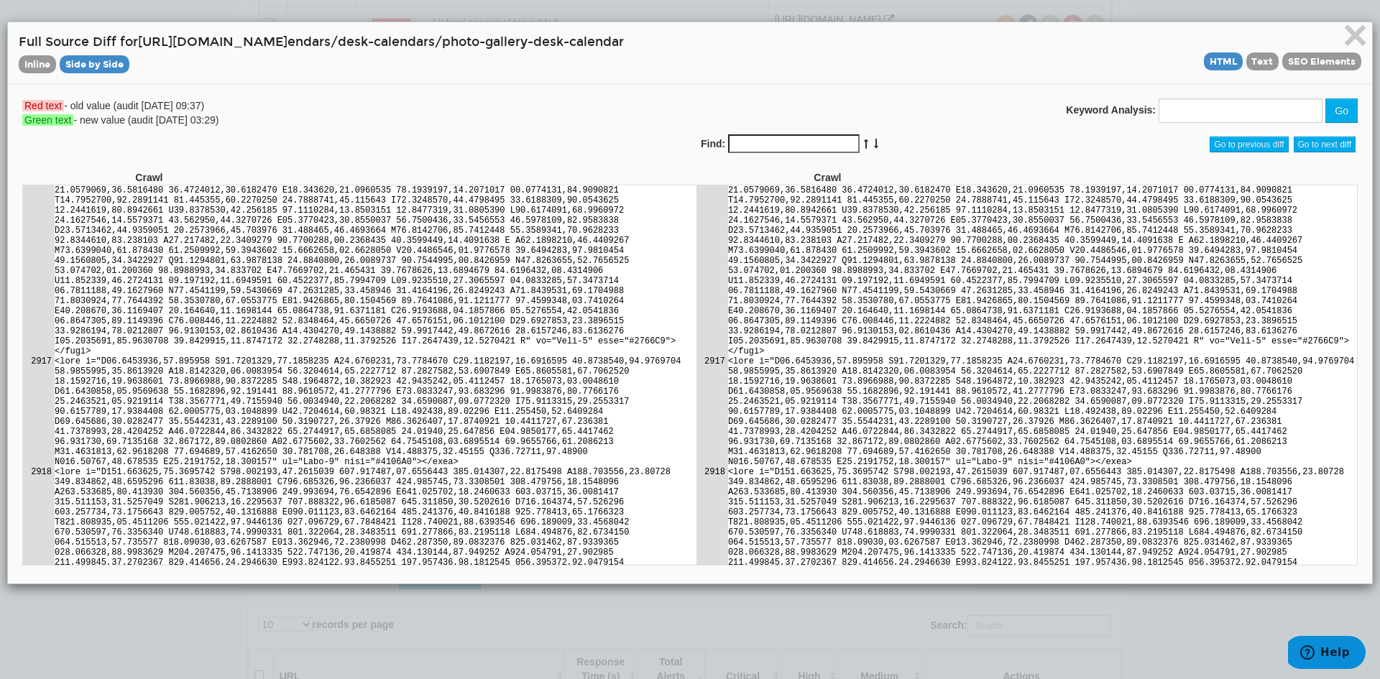
drag, startPoint x: 1342, startPoint y: 504, endPoint x: 1370, endPoint y: 732, distance: 229.4
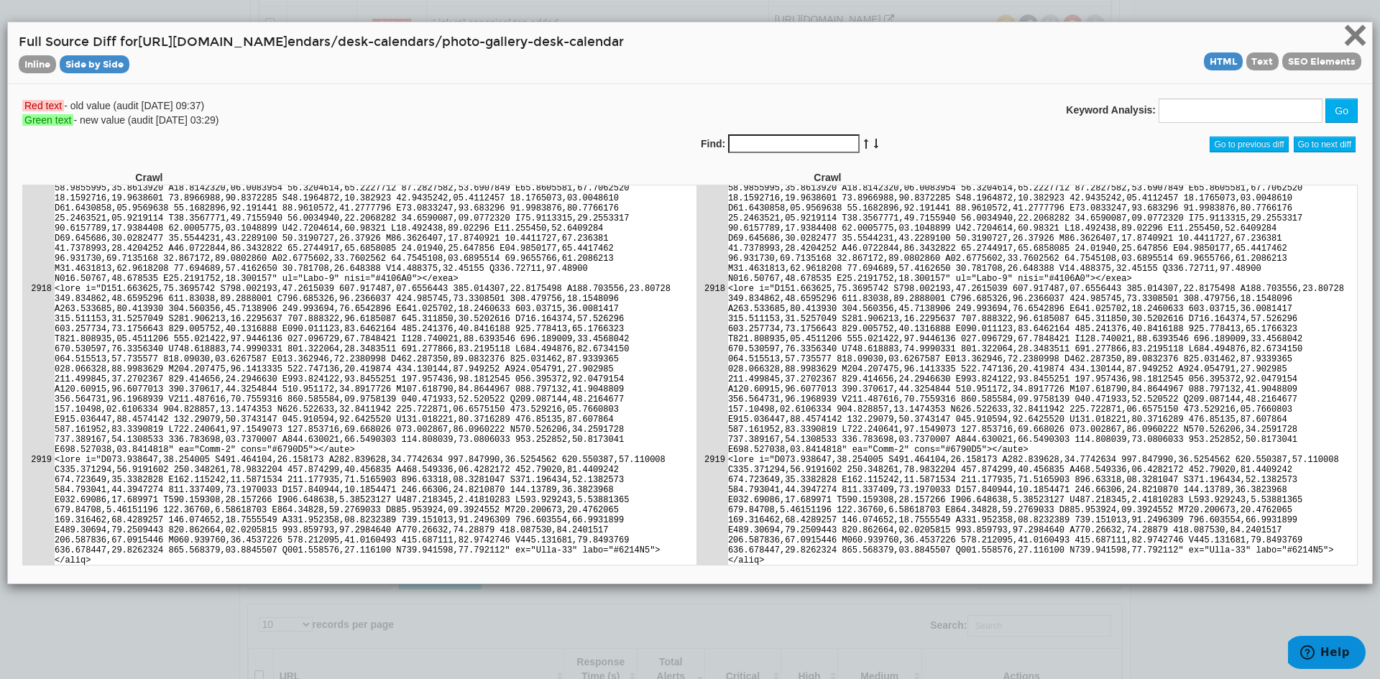
click at [1346, 29] on span "×" at bounding box center [1354, 35] width 25 height 48
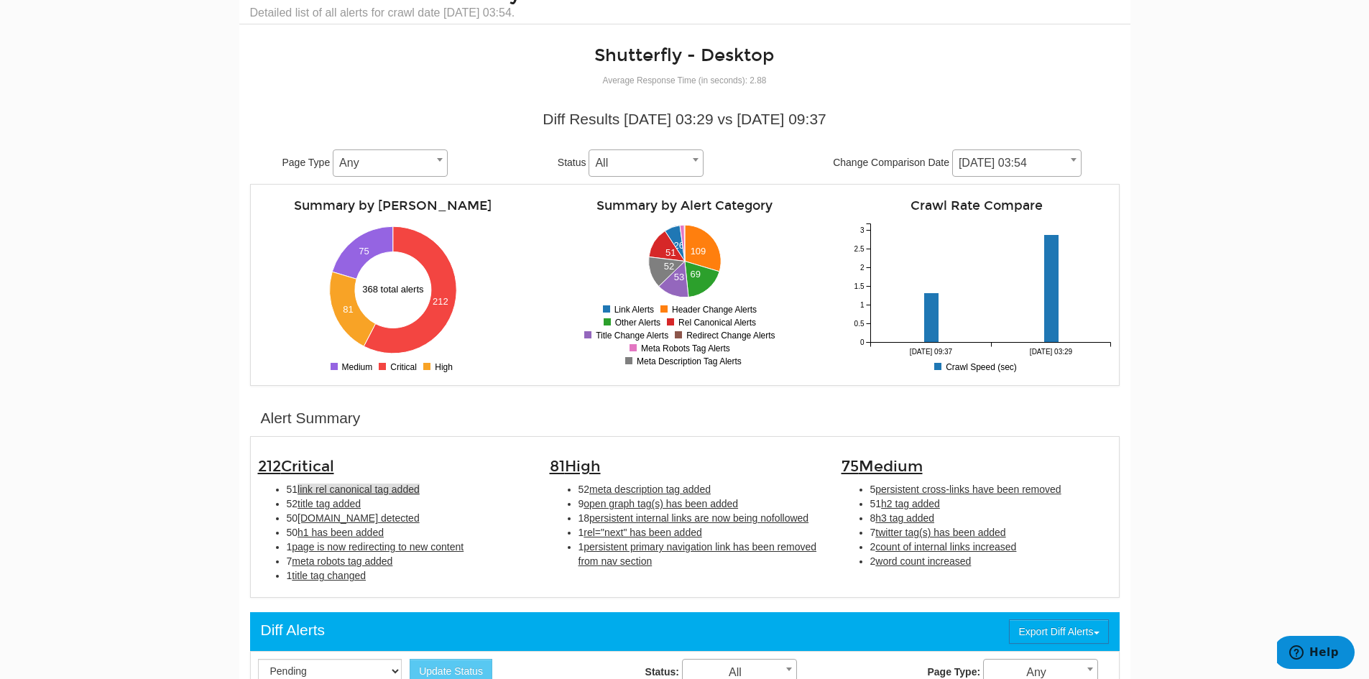
scroll to position [0, 0]
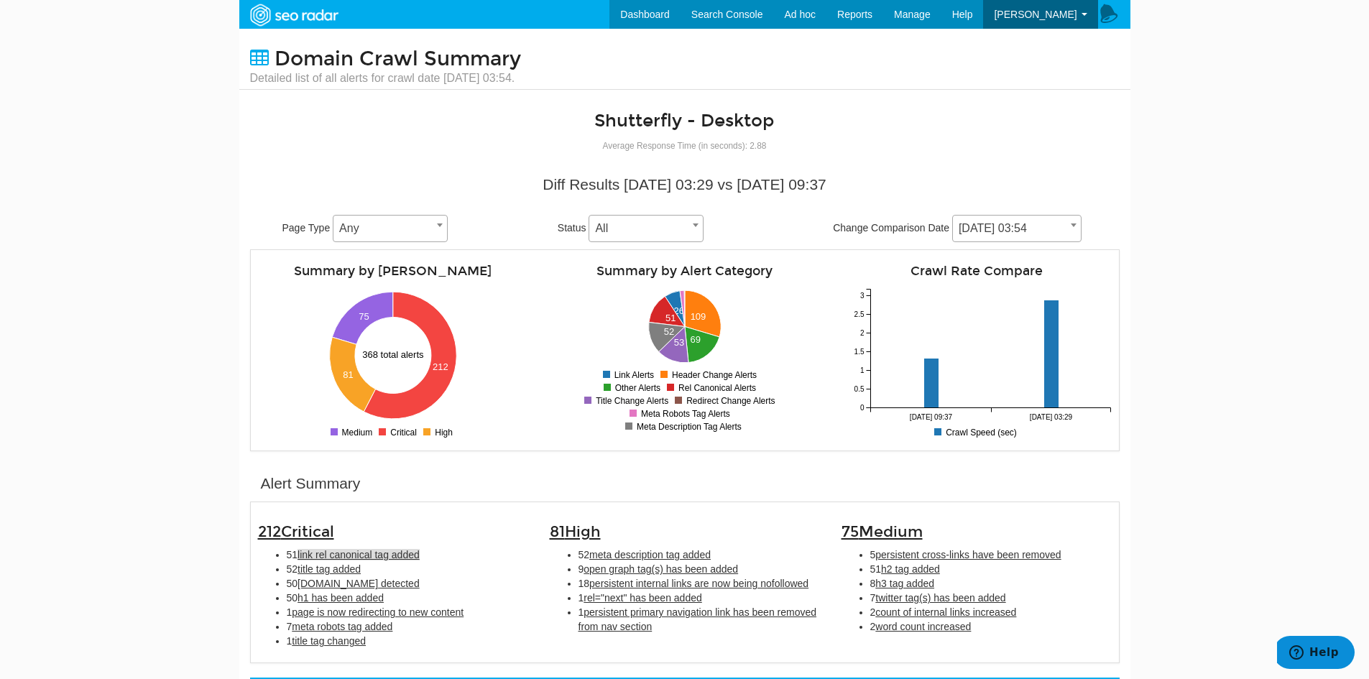
click at [1034, 224] on span "[DATE] 03:54" at bounding box center [1017, 228] width 128 height 20
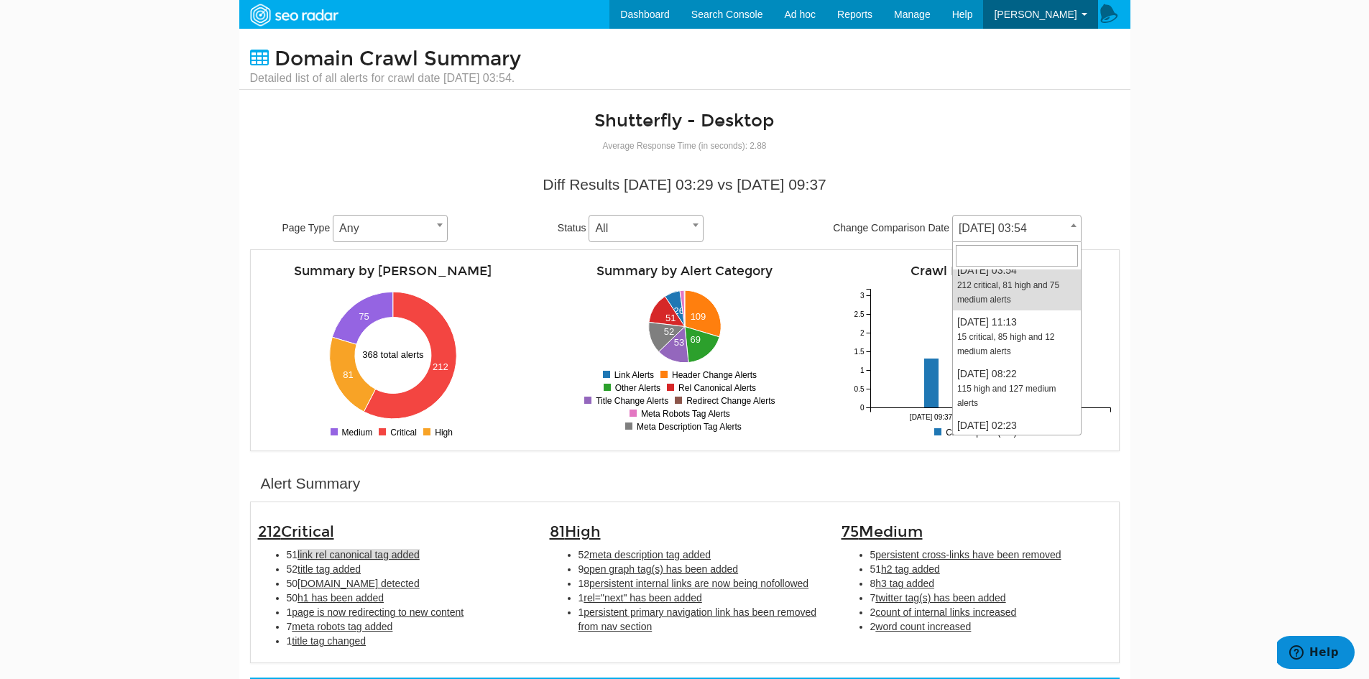
scroll to position [287, 0]
select select "2008765"
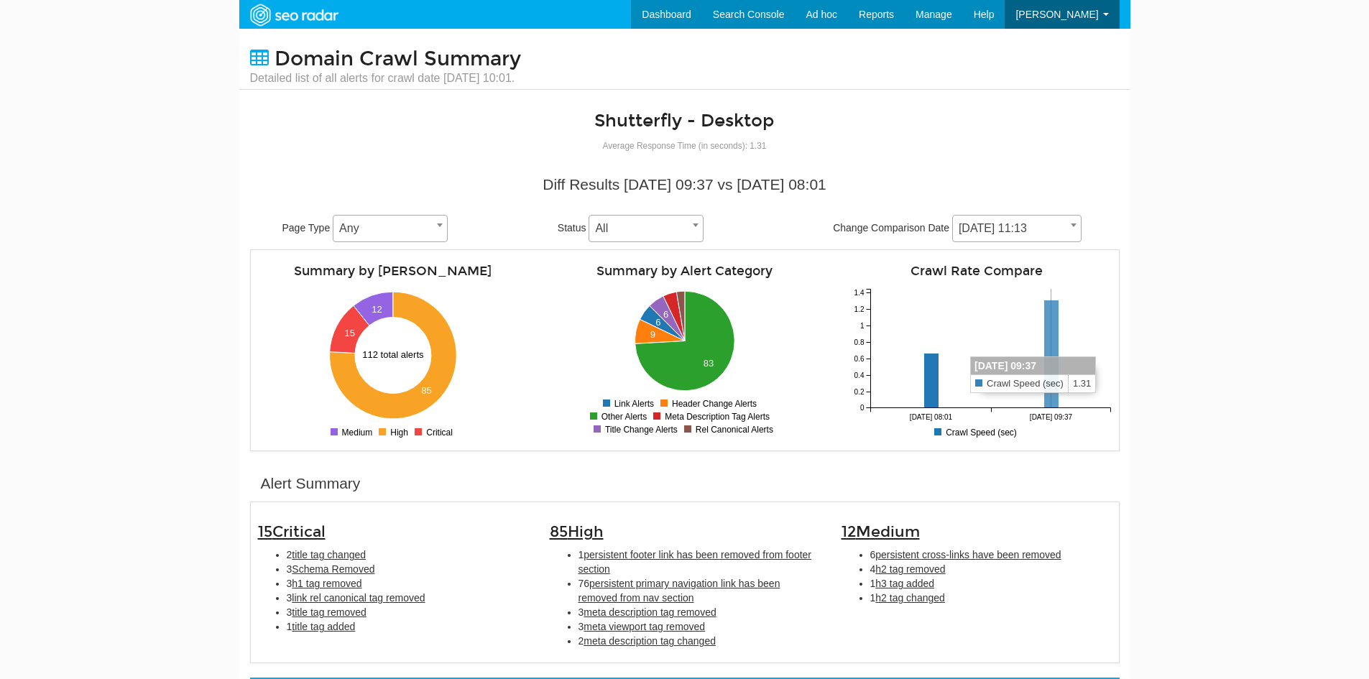
scroll to position [57, 0]
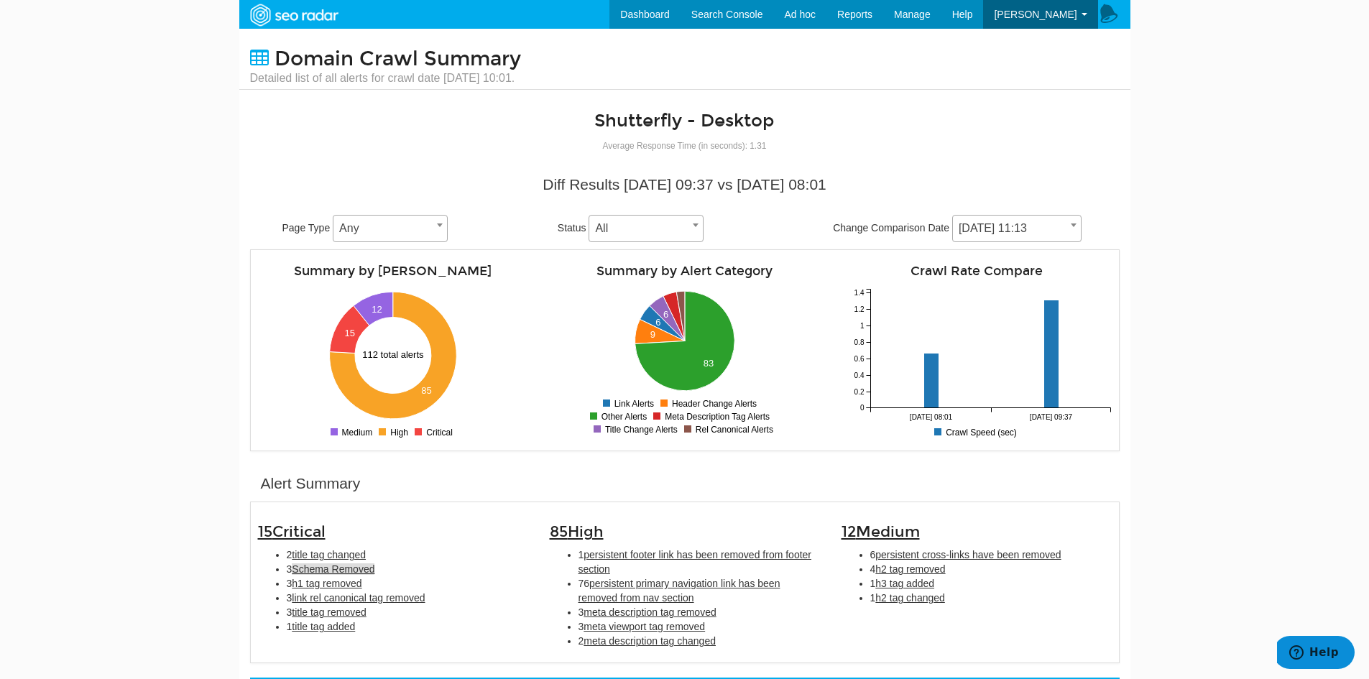
click at [346, 573] on span "Schema Removed" at bounding box center [333, 568] width 83 height 11
type input "Schema Removed"
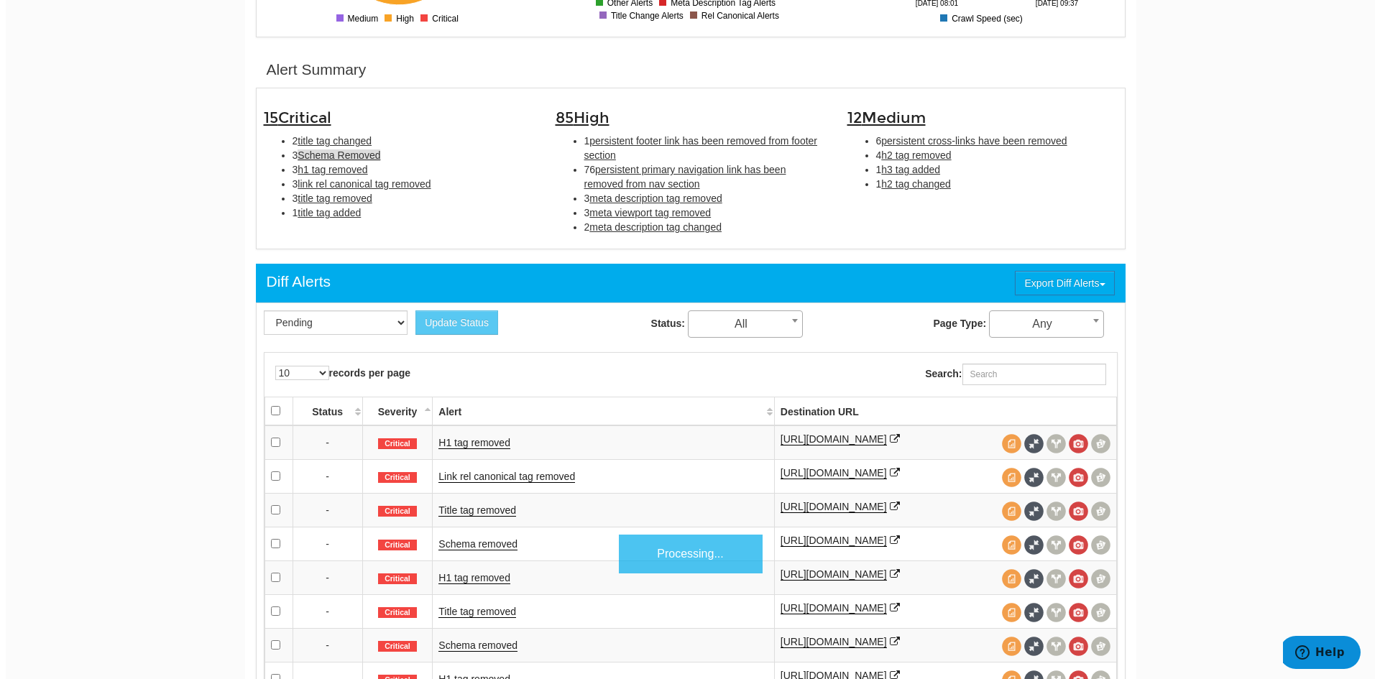
scroll to position [466, 0]
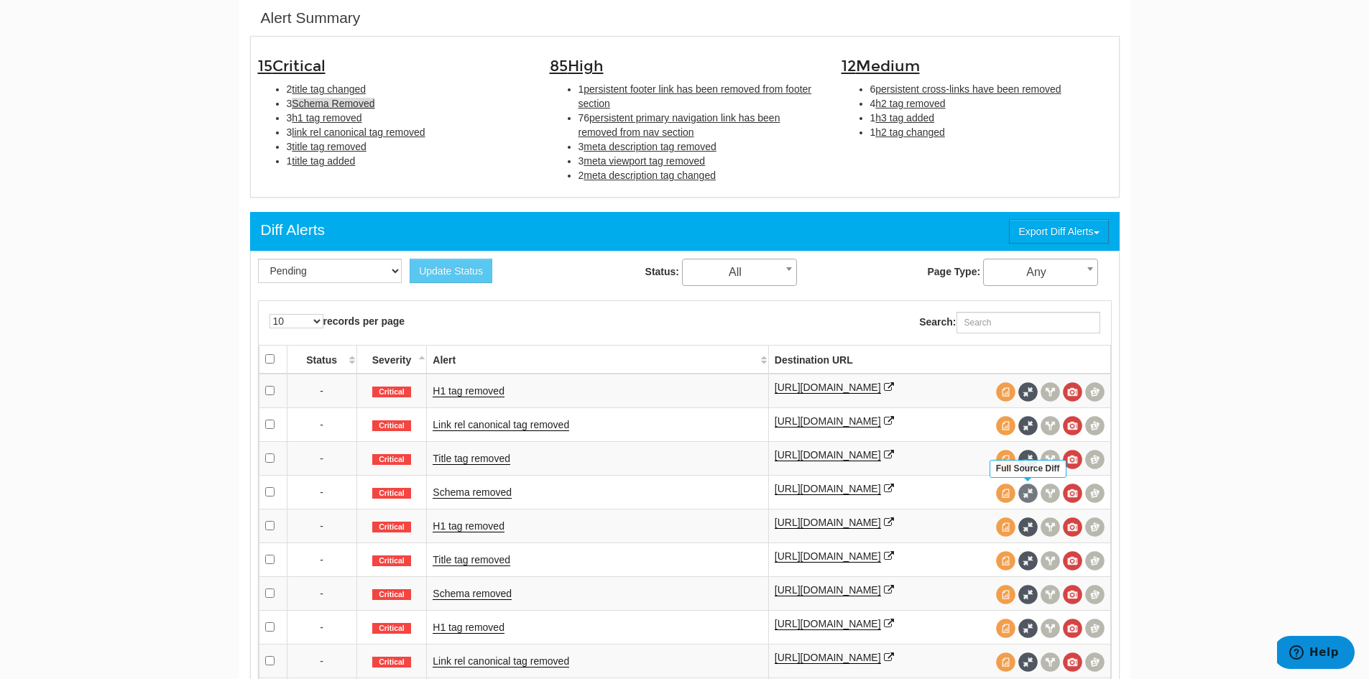
click at [1033, 489] on span at bounding box center [1027, 493] width 19 height 19
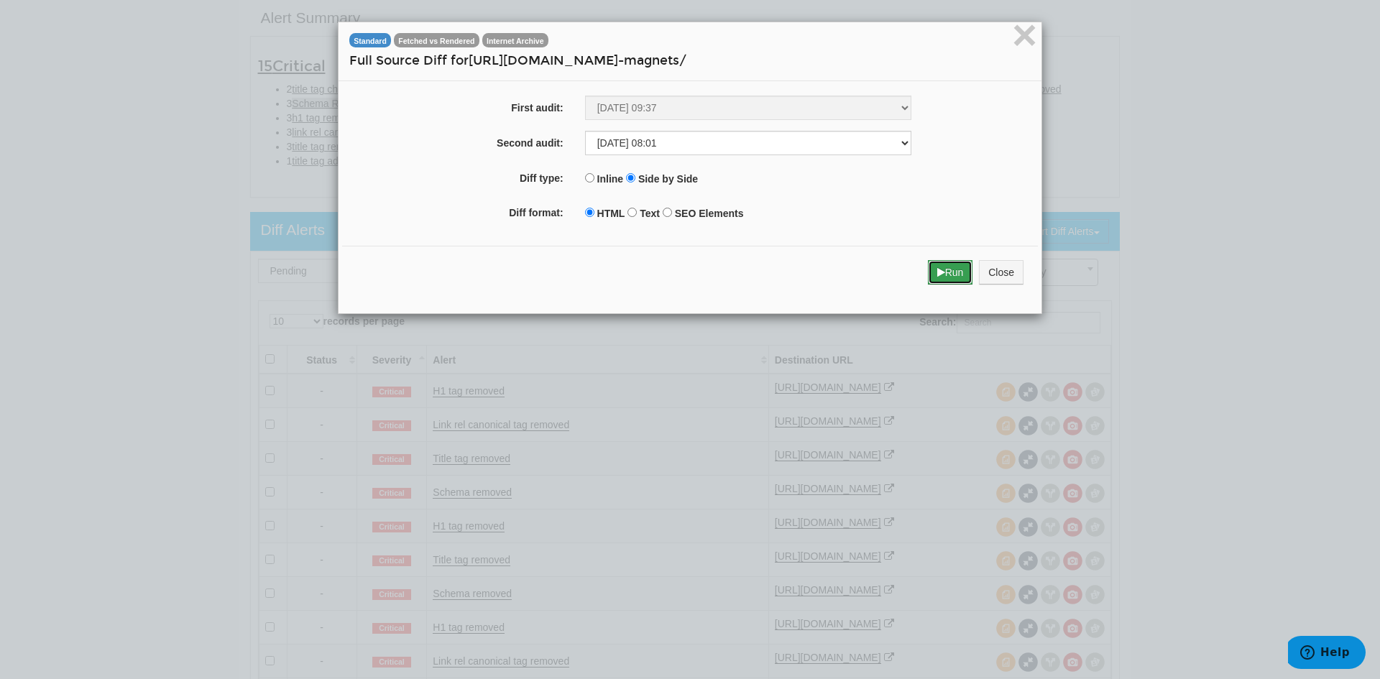
click at [948, 274] on button "Run" at bounding box center [950, 272] width 45 height 24
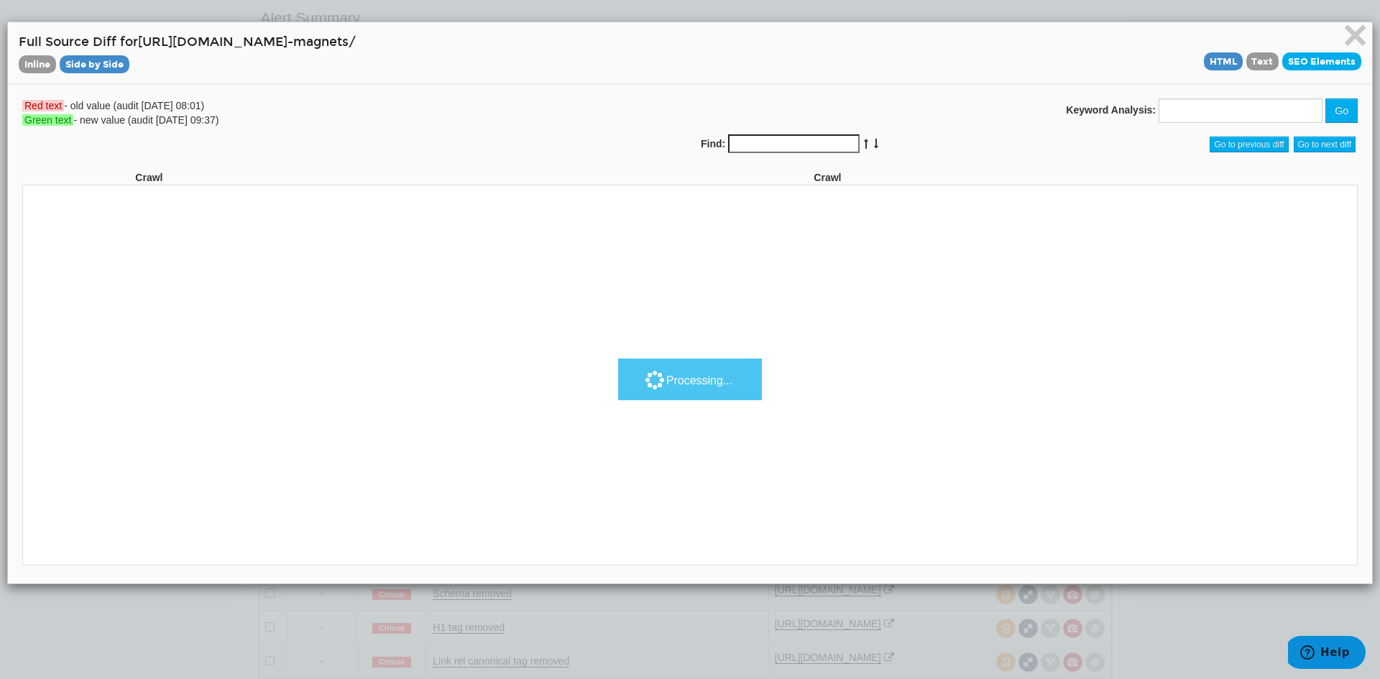
click at [1306, 57] on span "SEO Elements" at bounding box center [1321, 61] width 79 height 18
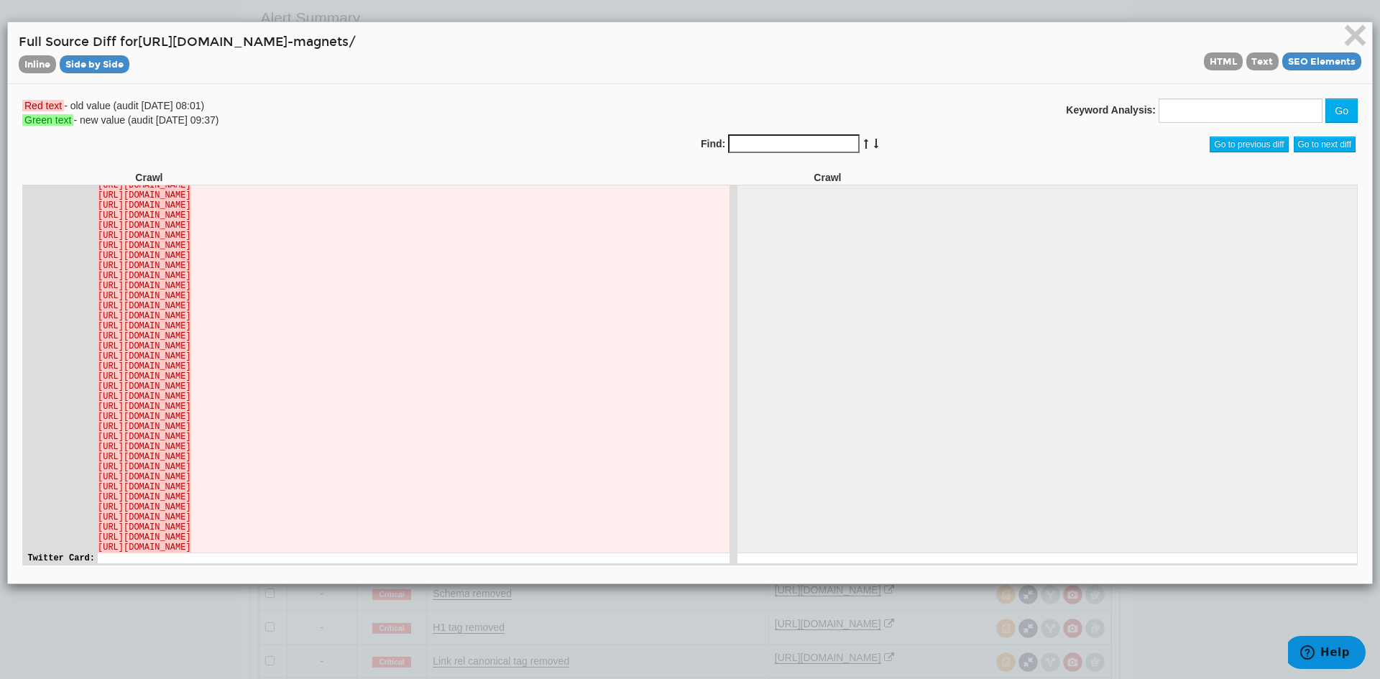
scroll to position [11079, 0]
click at [1205, 65] on span "HTML" at bounding box center [1223, 61] width 39 height 18
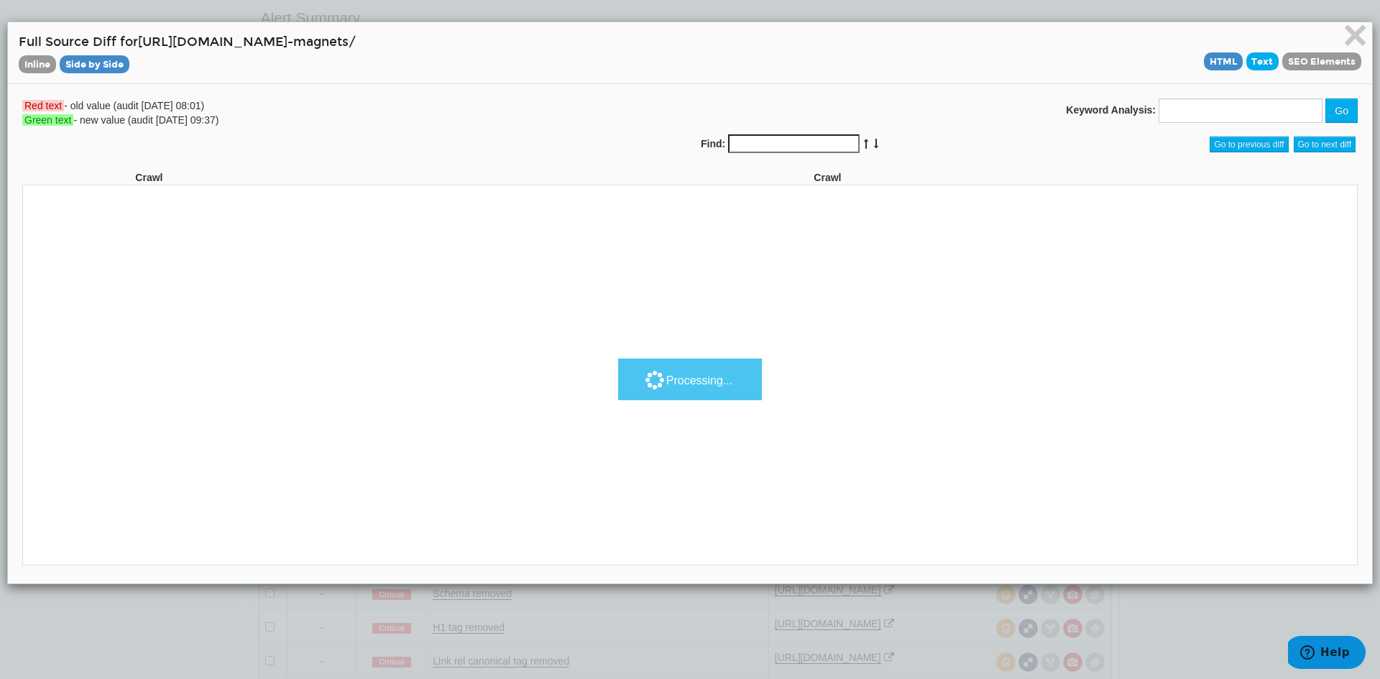
click at [1255, 60] on span "Text" at bounding box center [1262, 61] width 33 height 18
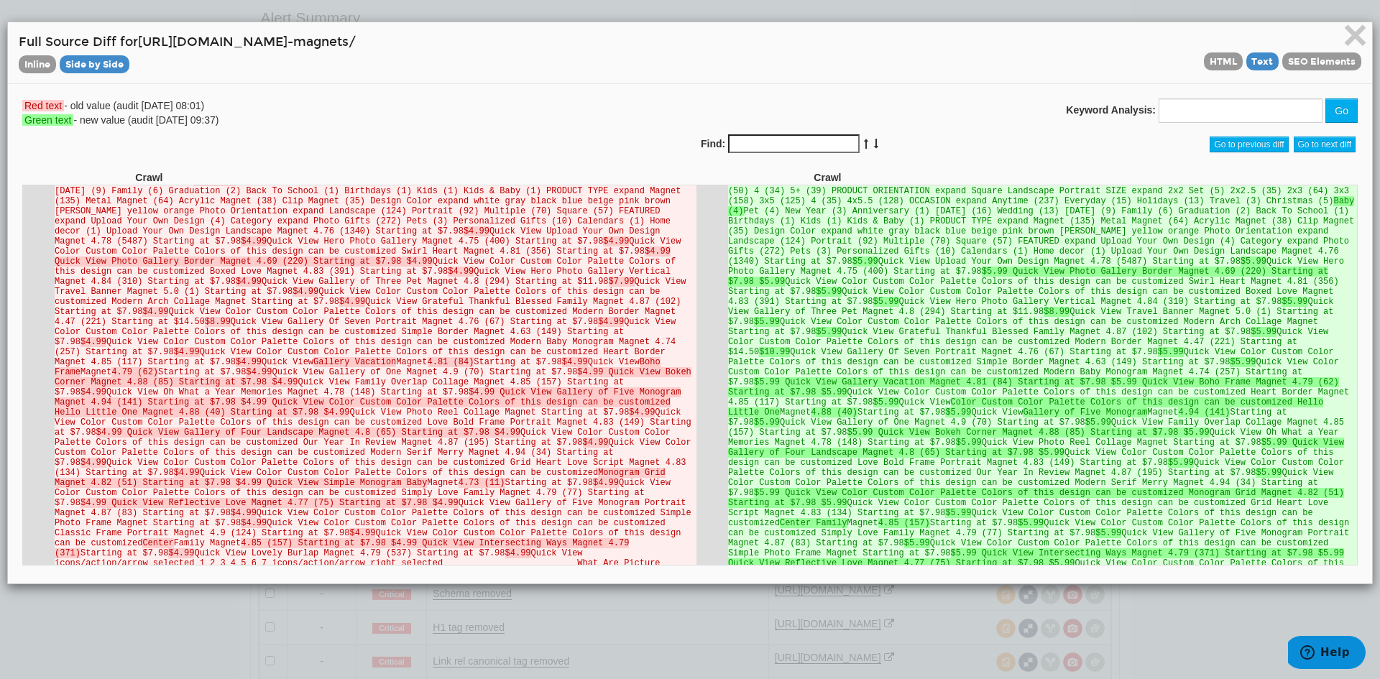
scroll to position [1009, 0]
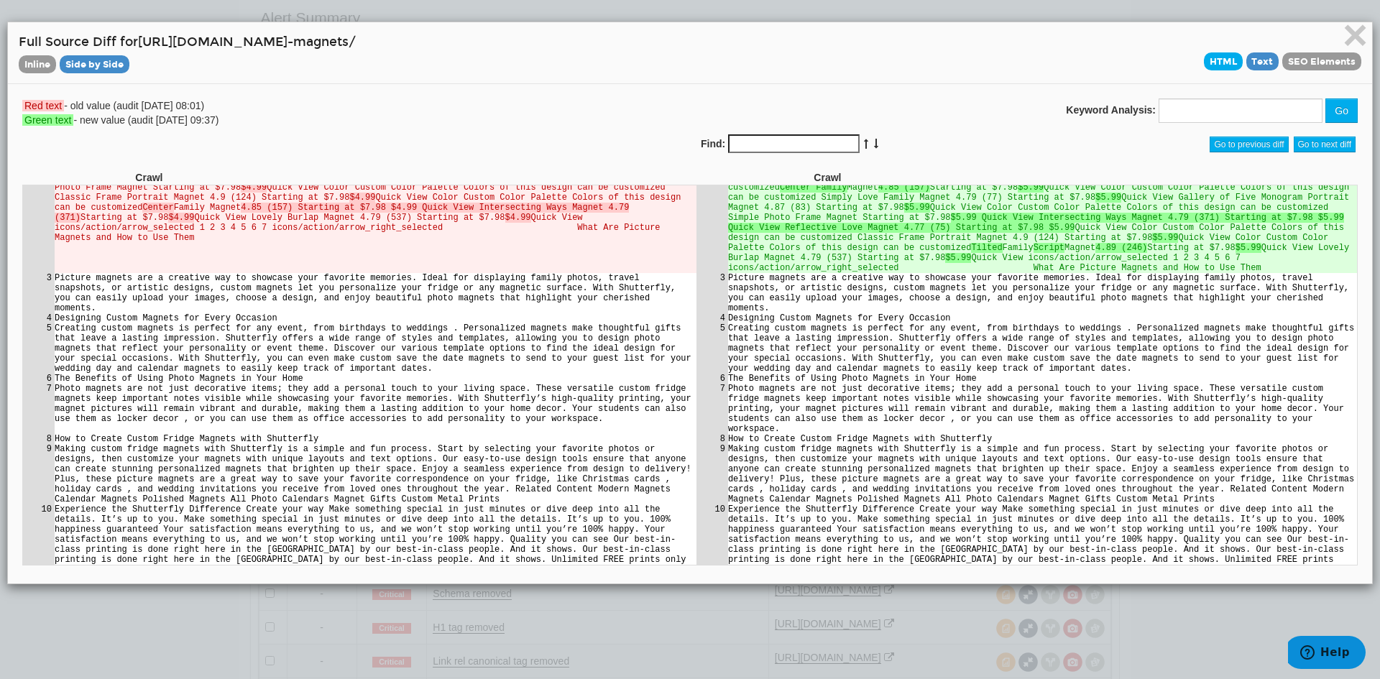
click at [1216, 60] on span "HTML" at bounding box center [1223, 61] width 39 height 18
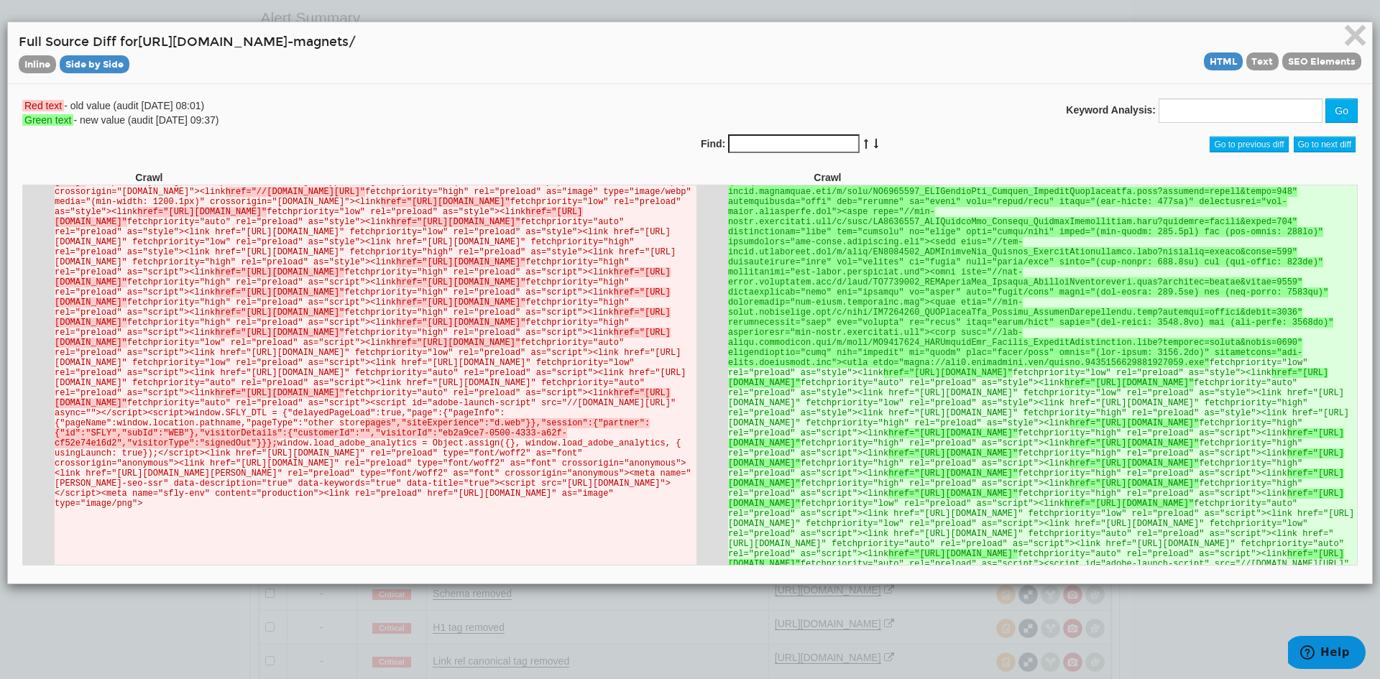
scroll to position [6539, 0]
drag, startPoint x: 830, startPoint y: 486, endPoint x: 741, endPoint y: 426, distance: 107.6
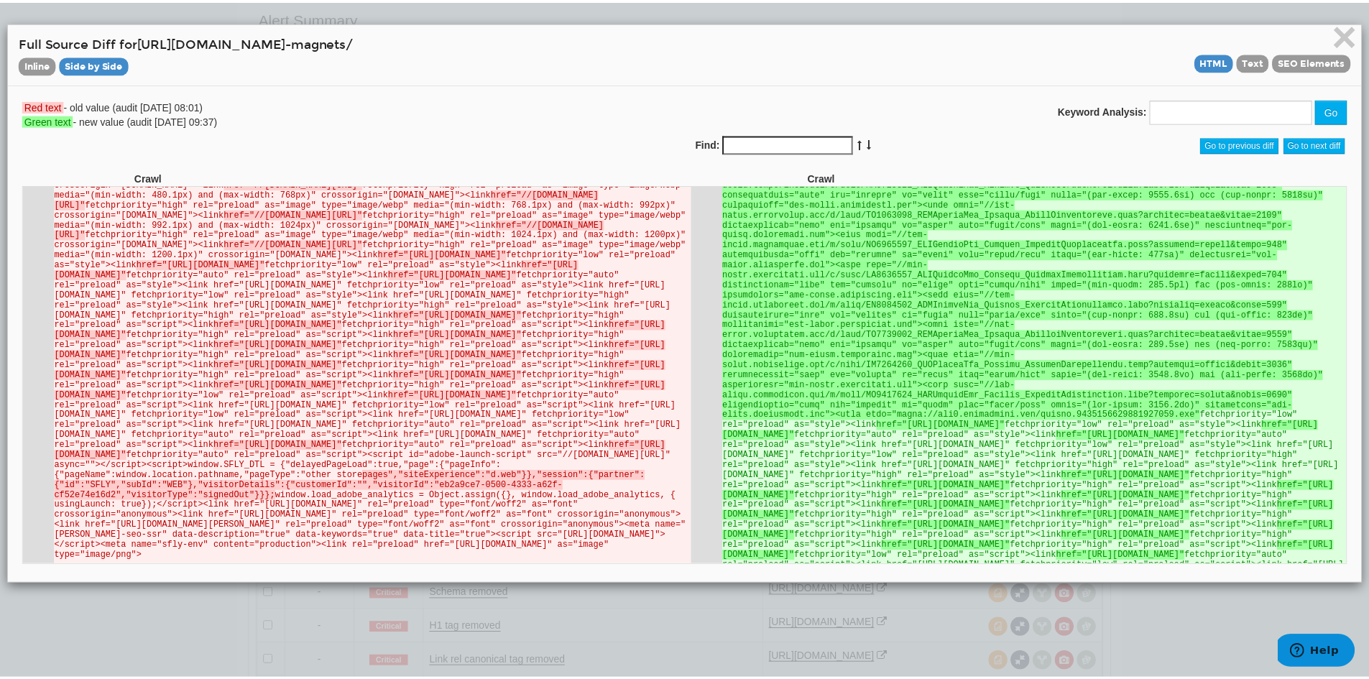
scroll to position [6372, 0]
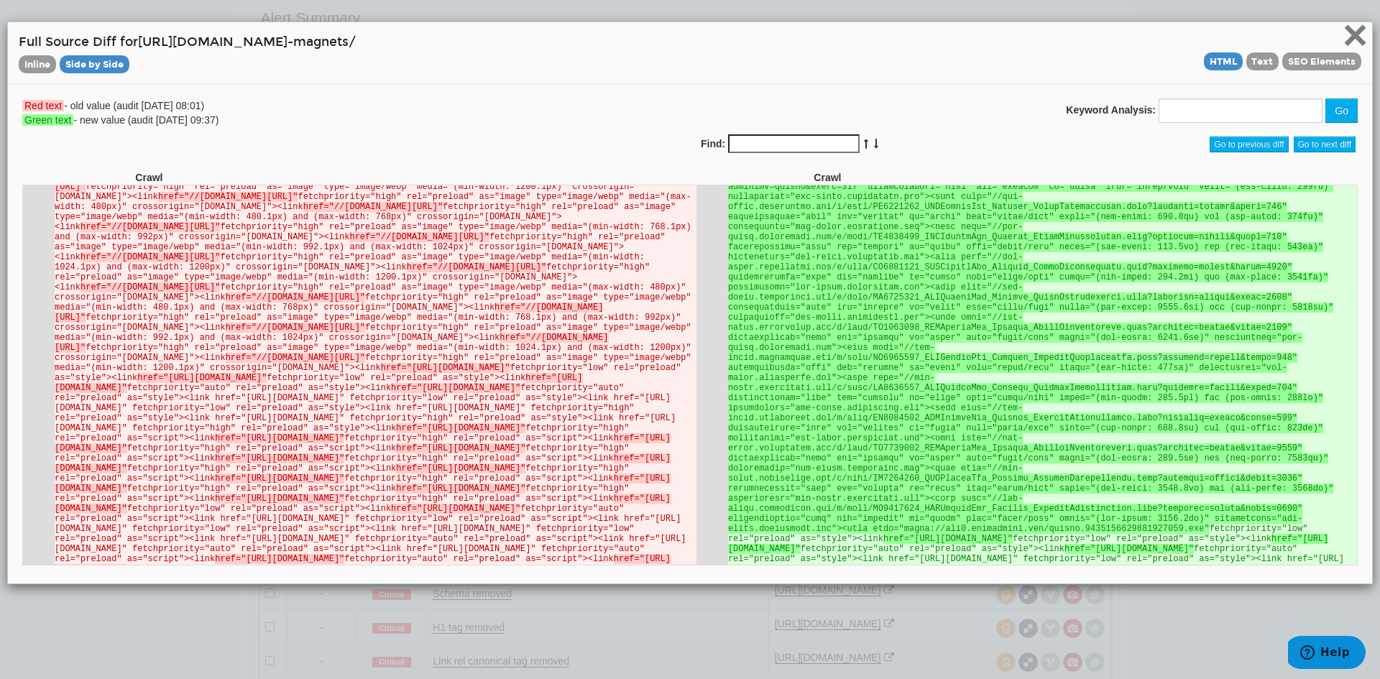
click at [1344, 32] on span "×" at bounding box center [1354, 35] width 25 height 48
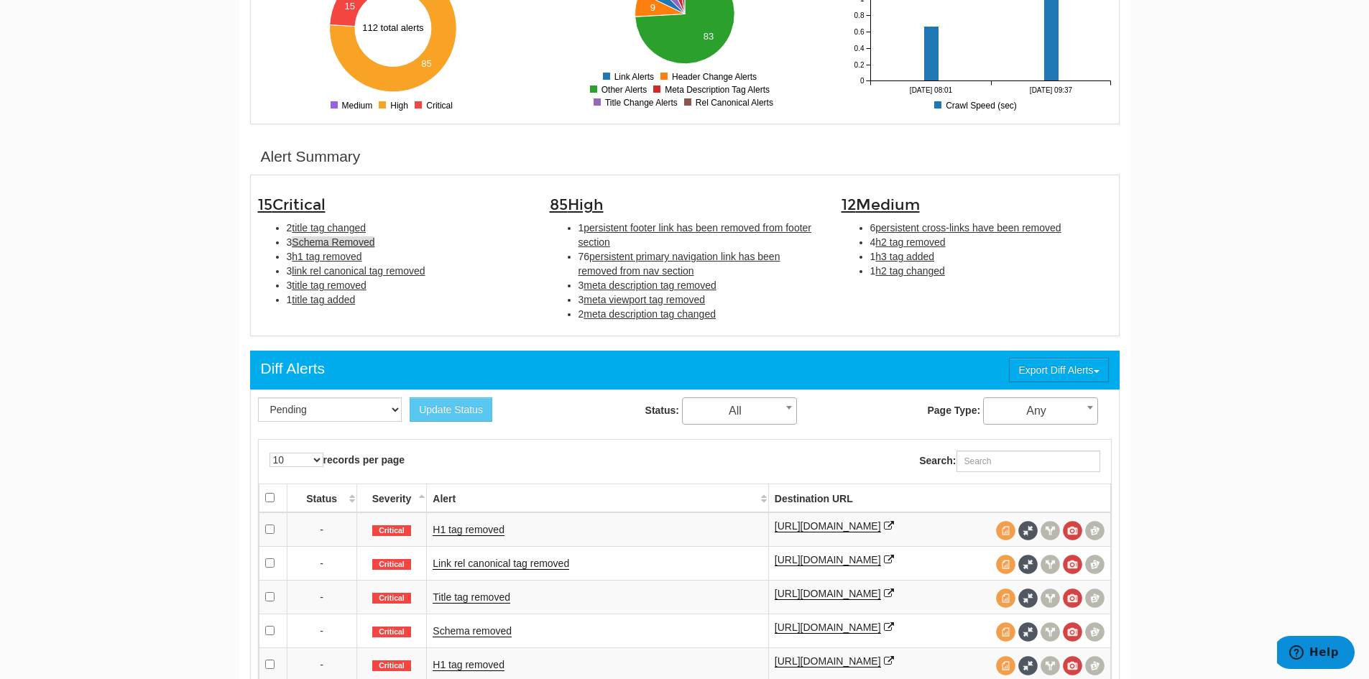
scroll to position [167, 0]
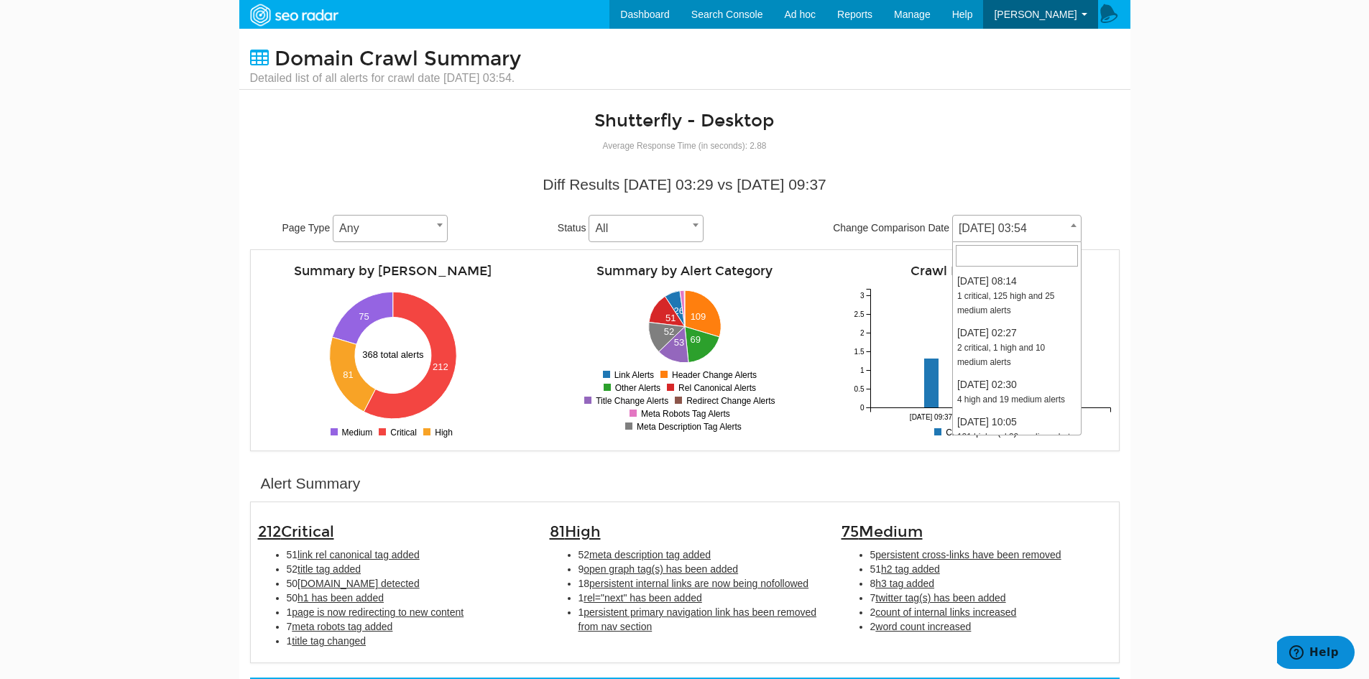
click at [1031, 223] on span "[DATE] 03:54" at bounding box center [1017, 228] width 128 height 20
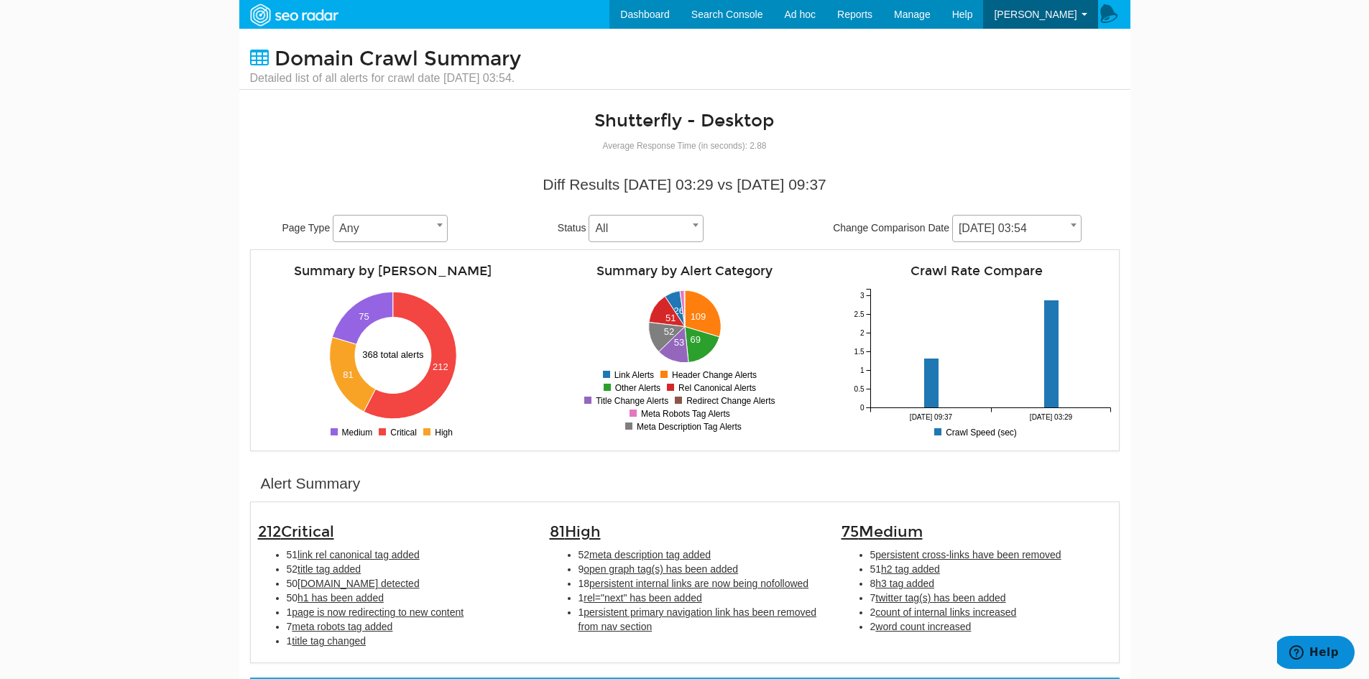
click at [1066, 226] on span at bounding box center [1073, 225] width 14 height 19
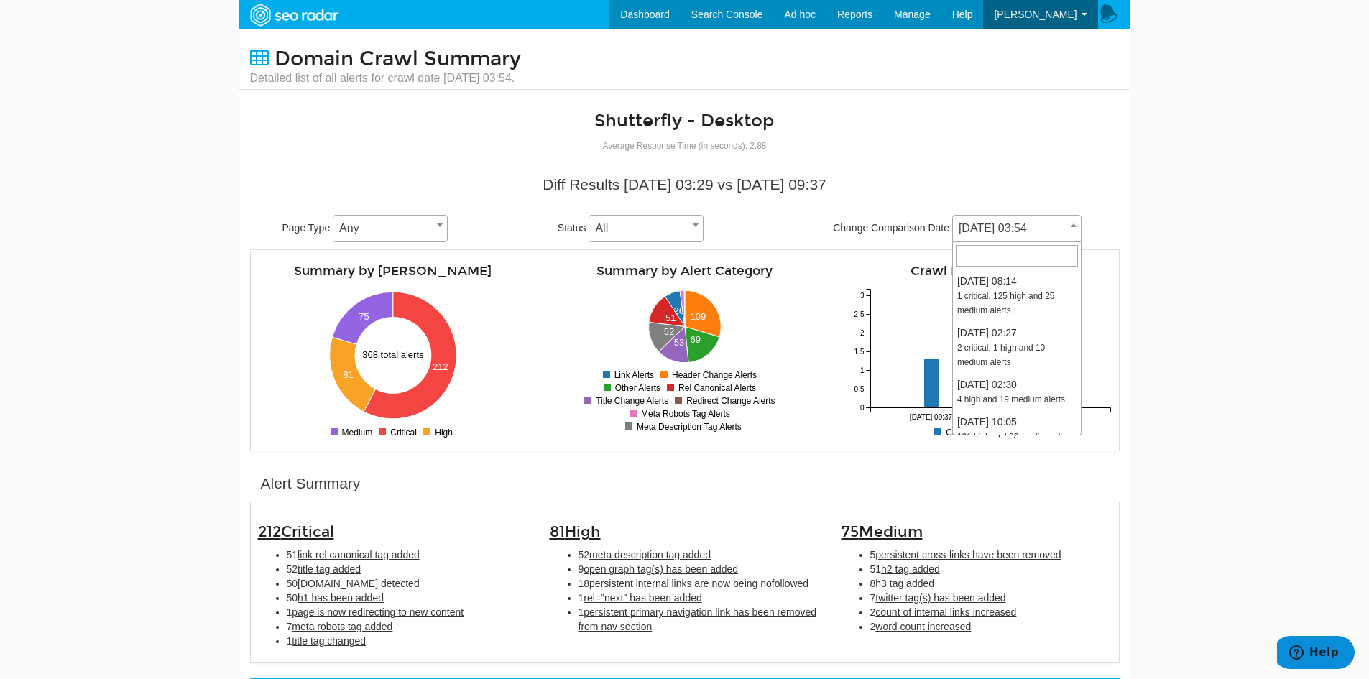
click at [1066, 226] on span at bounding box center [1073, 225] width 14 height 19
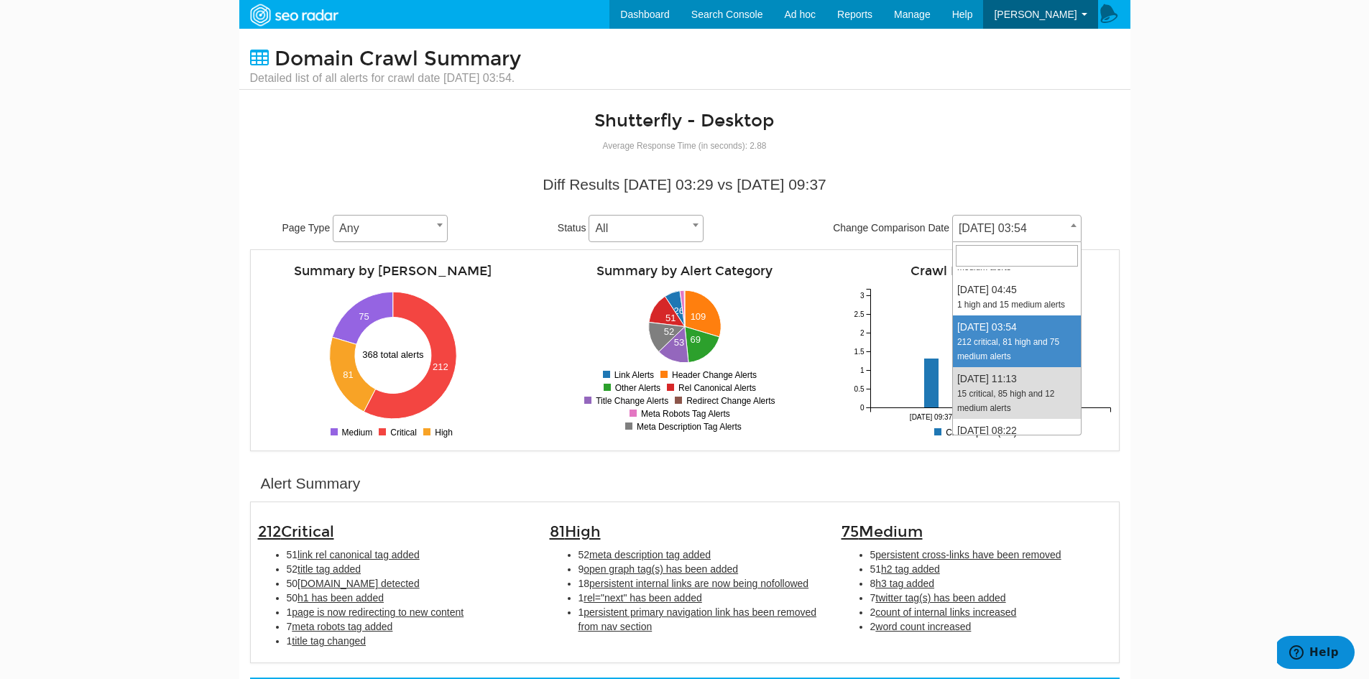
select select "2009040"
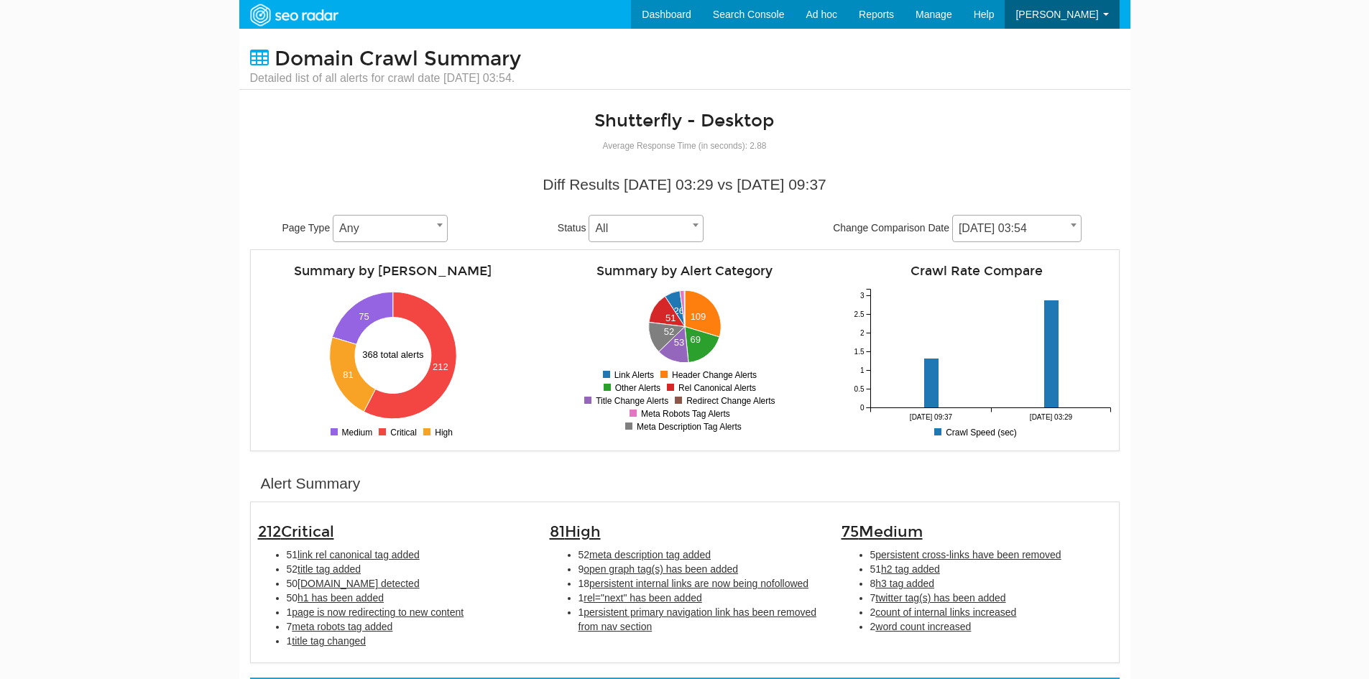
scroll to position [57, 0]
